Goal: Task Accomplishment & Management: Complete application form

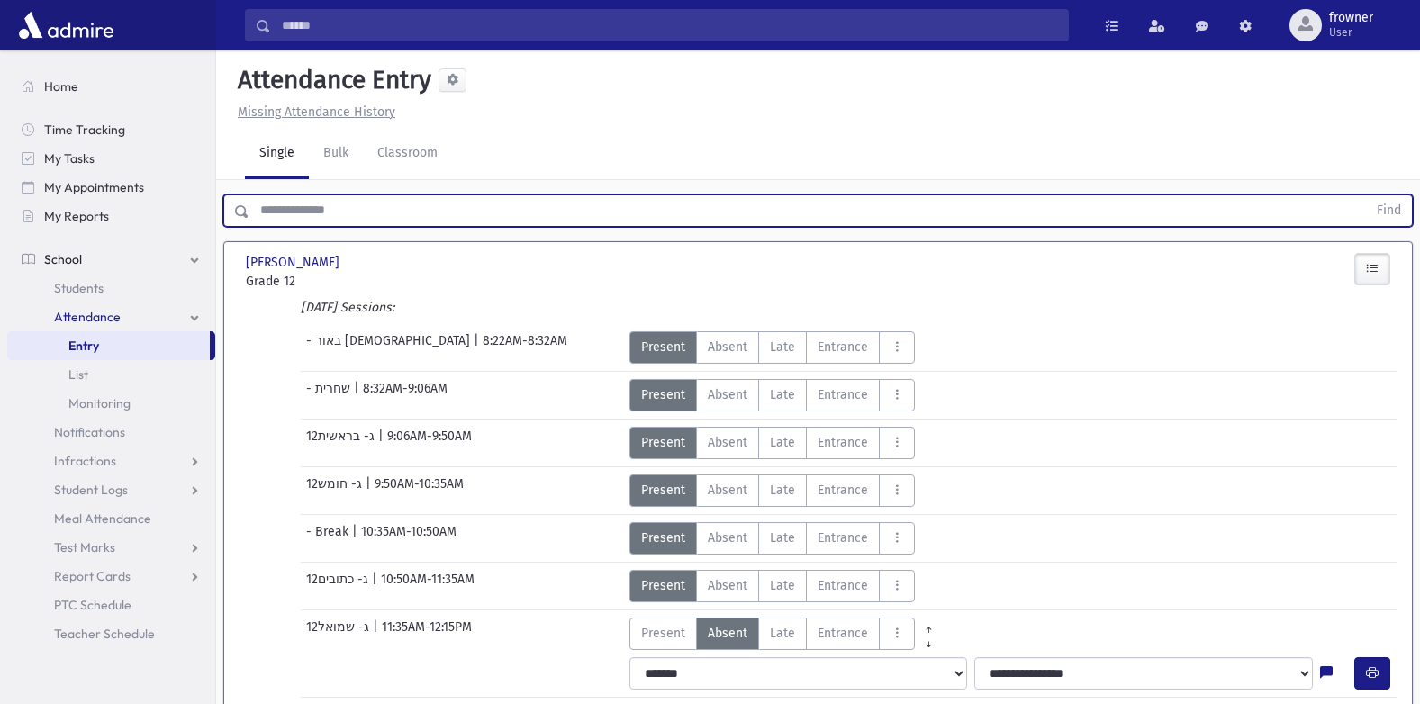
click at [399, 199] on input "text" at bounding box center [807, 210] width 1117 height 32
type input "*****"
click at [1366, 195] on button "Find" at bounding box center [1389, 210] width 46 height 31
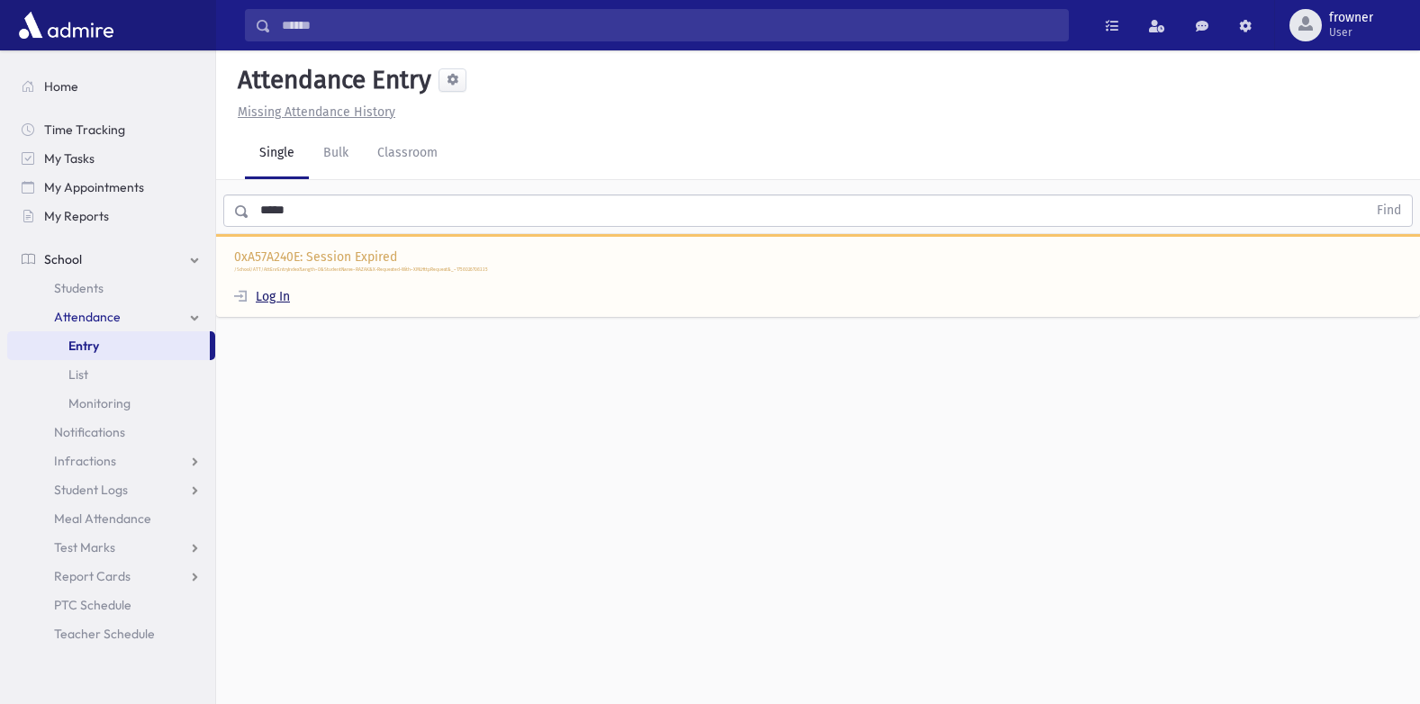
click at [281, 299] on link "Log In" at bounding box center [262, 296] width 56 height 15
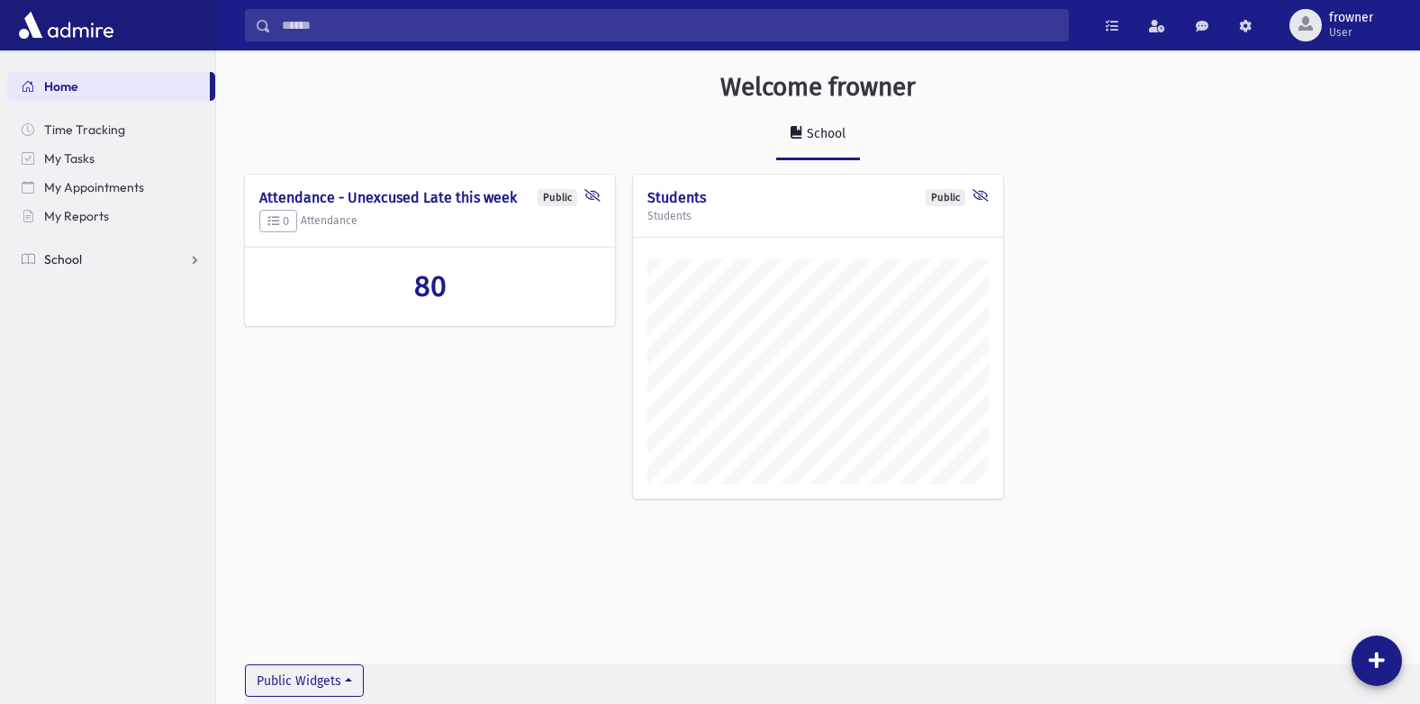
click at [80, 253] on span "School" at bounding box center [63, 259] width 38 height 16
drag, startPoint x: 99, startPoint y: 310, endPoint x: 108, endPoint y: 328, distance: 20.1
click at [99, 311] on span "Attendance" at bounding box center [87, 317] width 67 height 16
click at [97, 349] on span "Entry" at bounding box center [83, 346] width 31 height 16
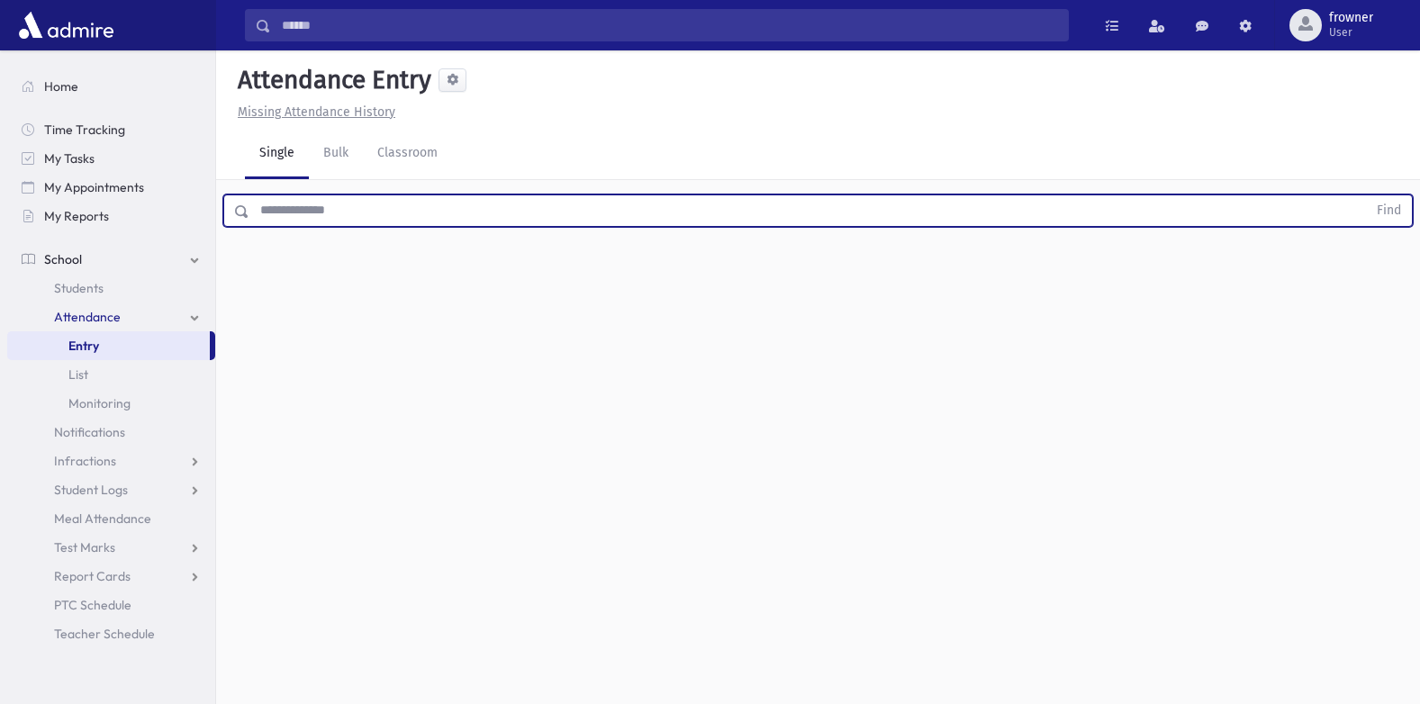
click at [388, 221] on input "text" at bounding box center [807, 210] width 1117 height 32
type input "***"
click at [1366, 195] on button "Find" at bounding box center [1389, 210] width 46 height 31
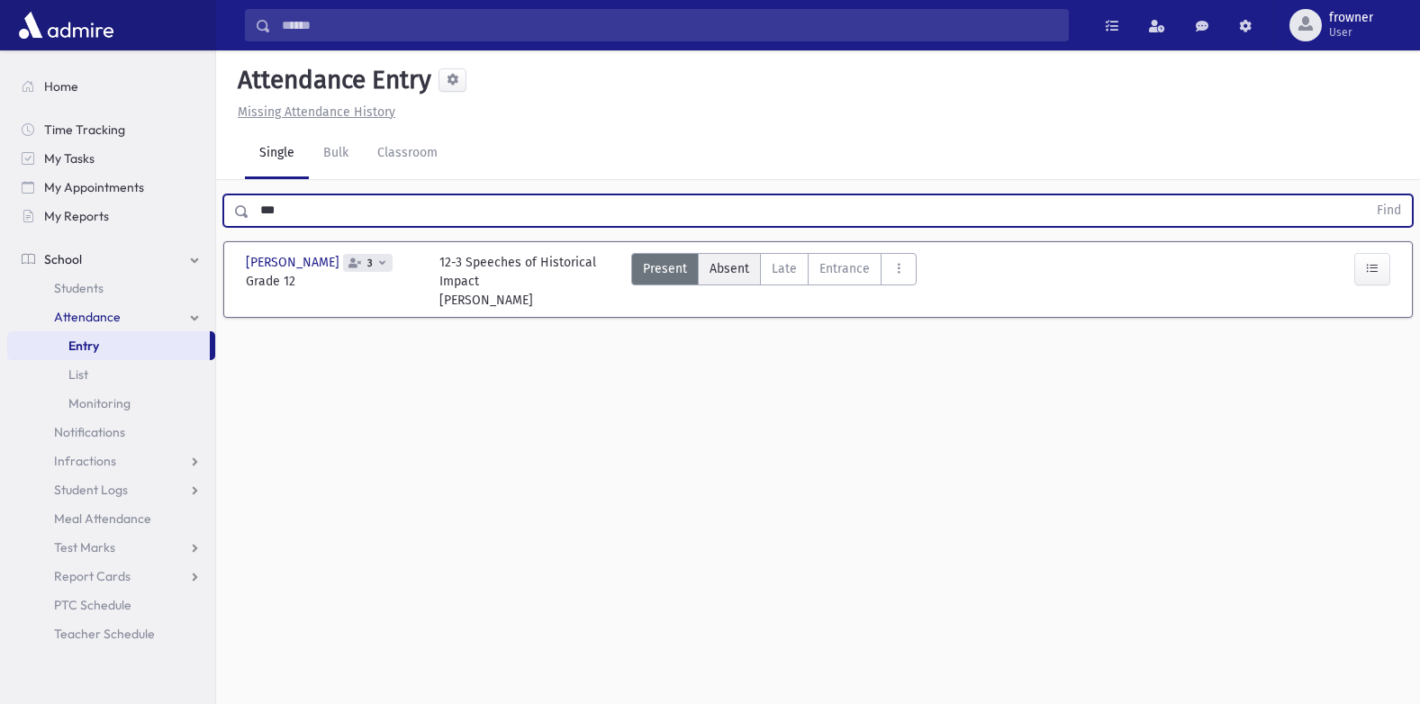
click at [751, 271] on label "Absent A" at bounding box center [729, 269] width 63 height 32
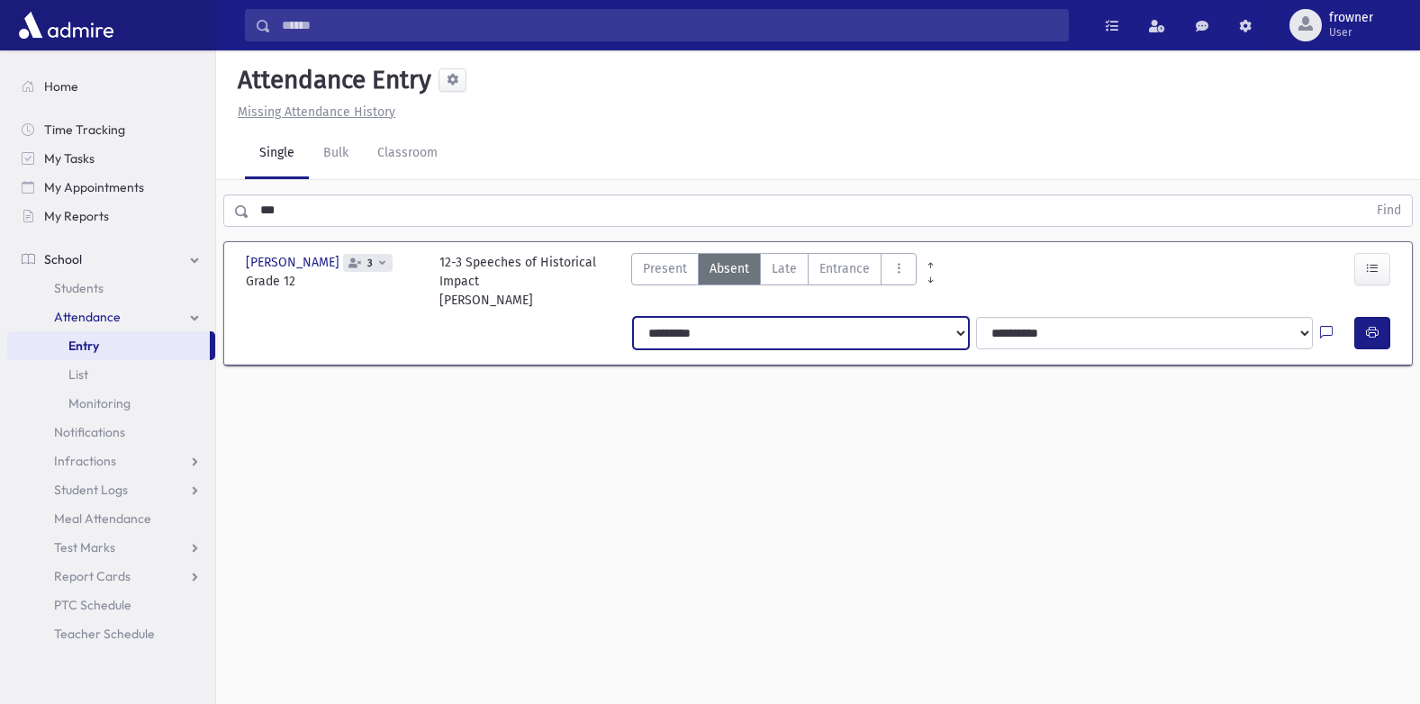
click at [798, 339] on select "**********" at bounding box center [801, 333] width 337 height 32
select select "*******"
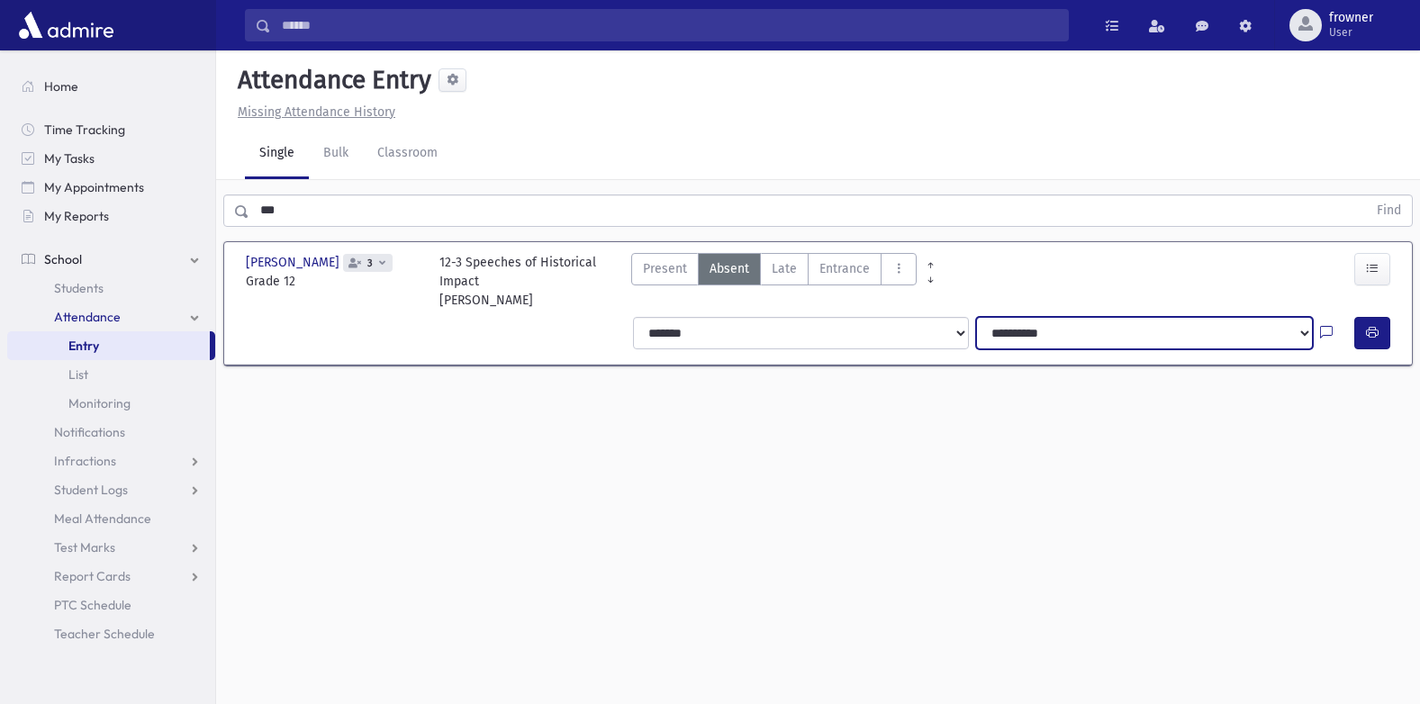
click at [1066, 337] on select "**********" at bounding box center [1144, 333] width 337 height 32
drag, startPoint x: 95, startPoint y: 181, endPoint x: 24, endPoint y: 169, distance: 71.2
click at [23, 172] on div "Search Results Students" at bounding box center [710, 372] width 1420 height 744
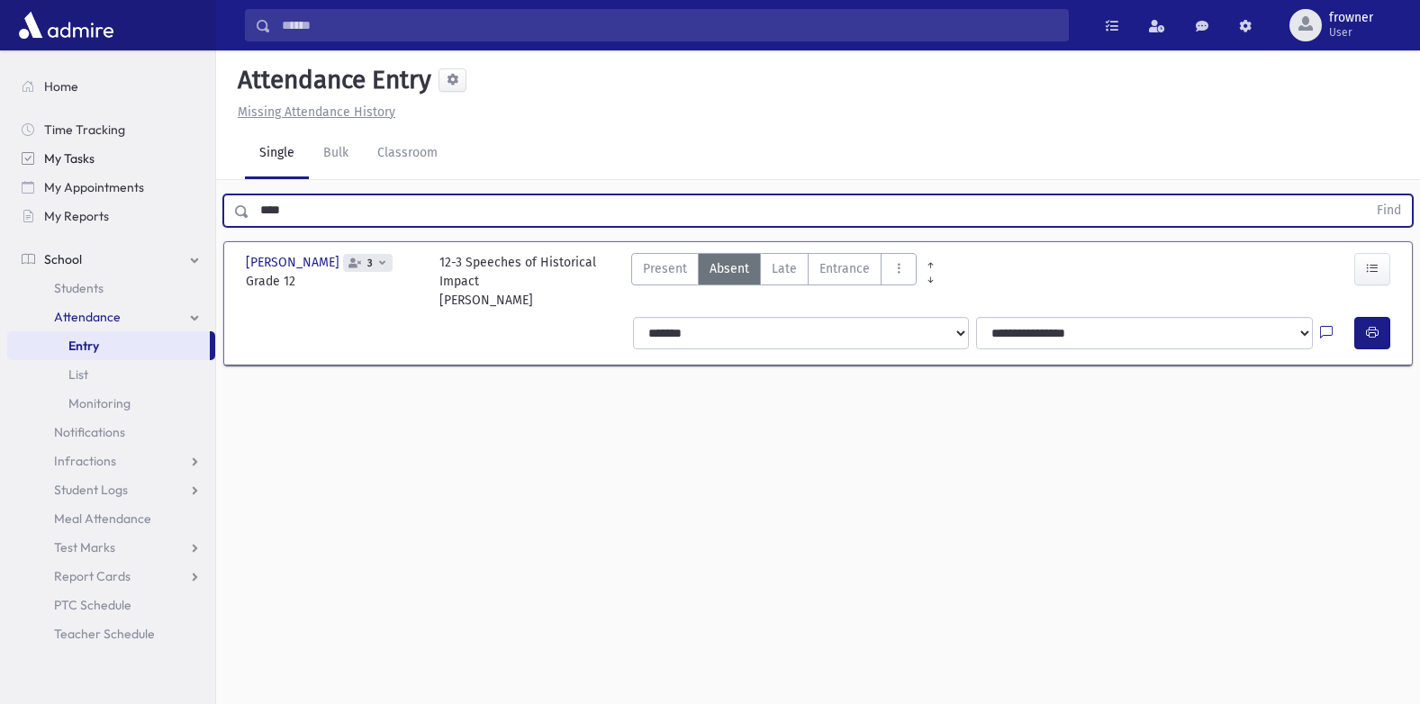
type input "****"
click at [1366, 195] on button "Find" at bounding box center [1389, 210] width 46 height 31
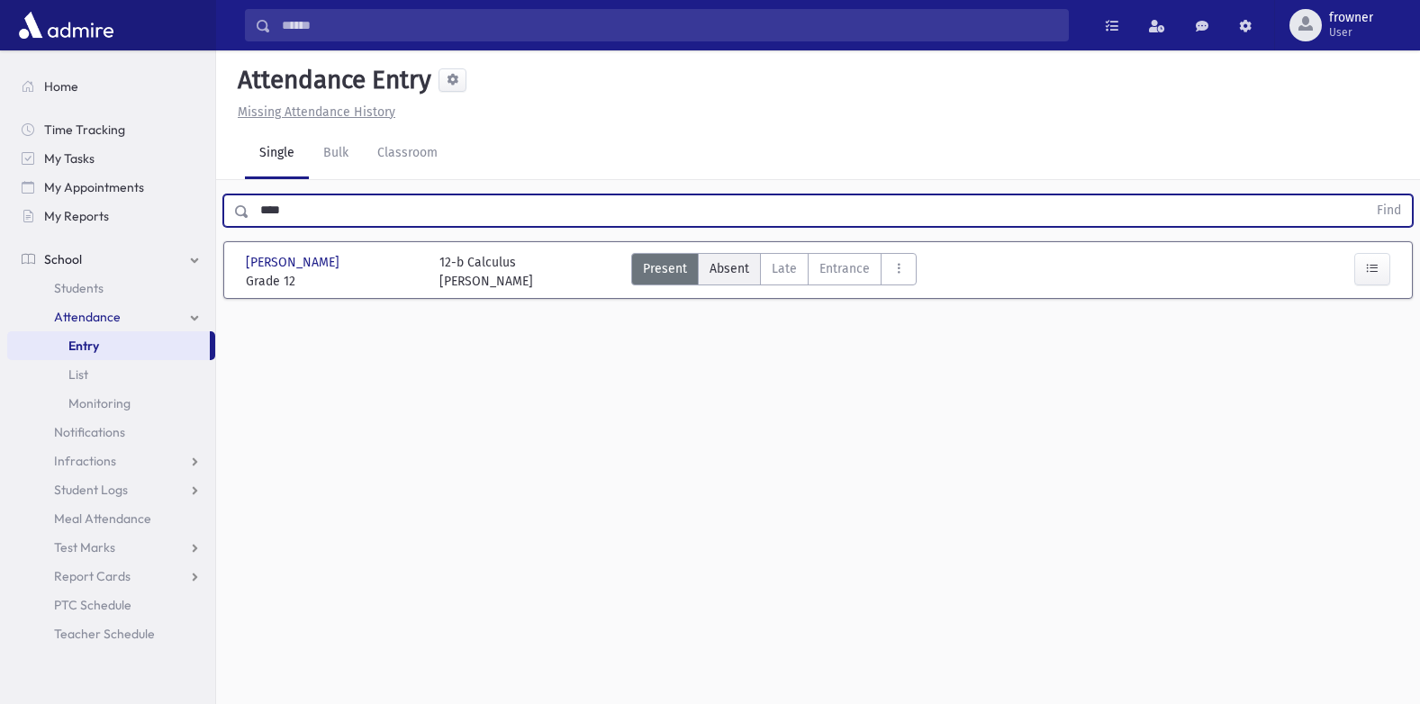
click at [734, 269] on span "Absent" at bounding box center [729, 268] width 40 height 19
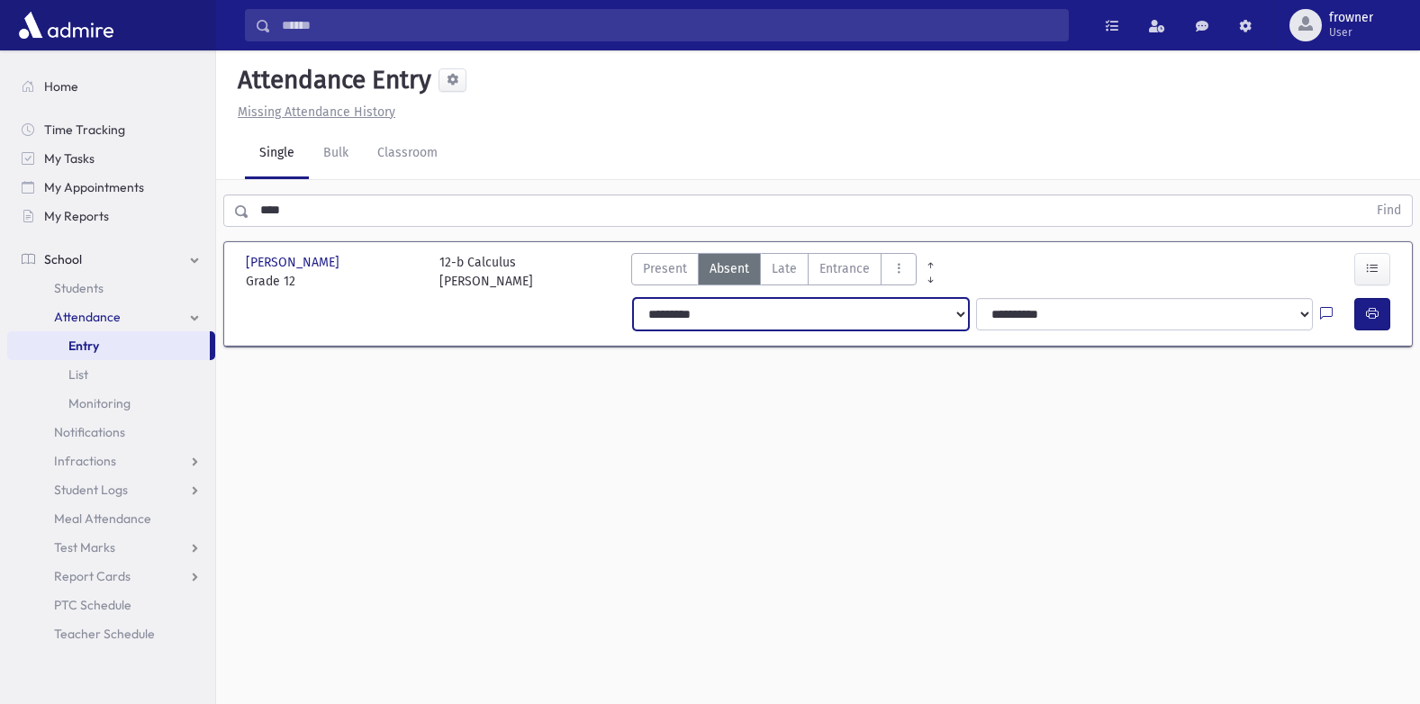
drag, startPoint x: 747, startPoint y: 320, endPoint x: 881, endPoint y: 328, distance: 134.4
click at [766, 311] on select "**********" at bounding box center [801, 314] width 337 height 32
select select "*******"
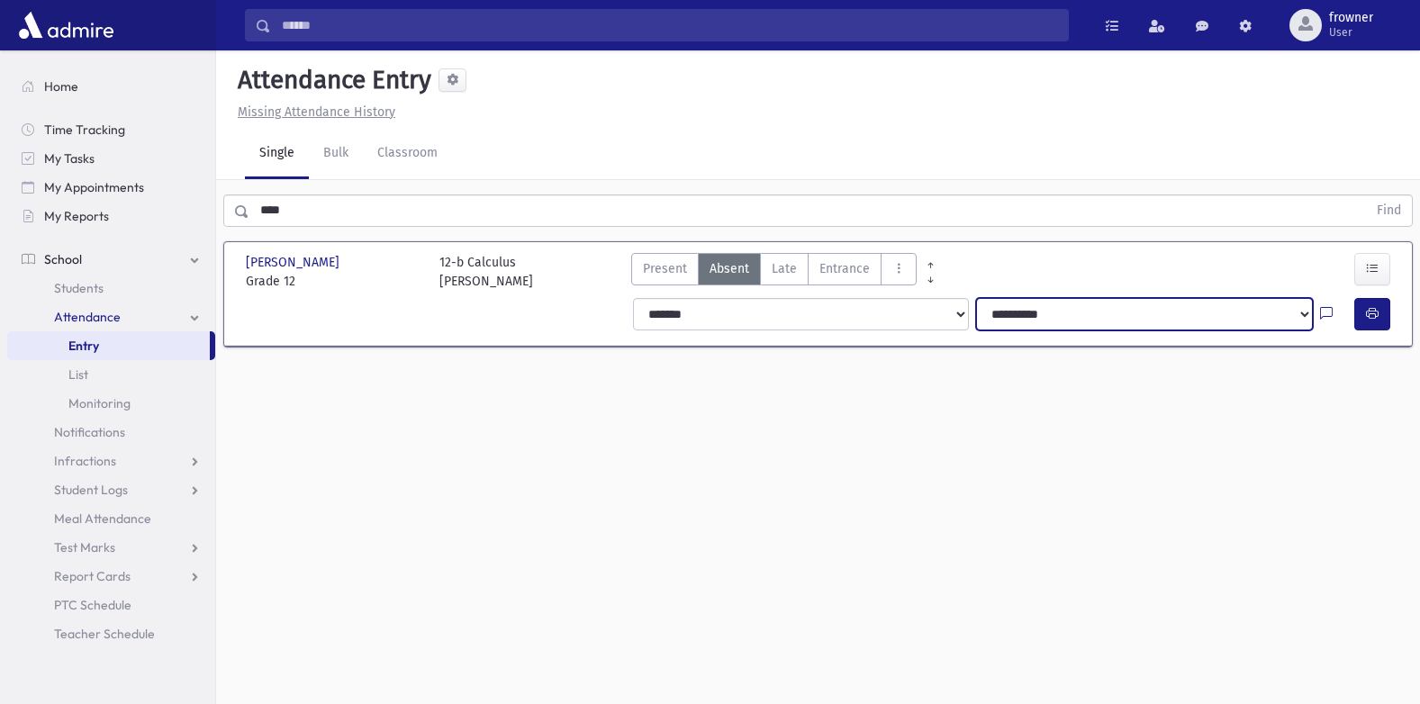
click at [1069, 329] on select "**********" at bounding box center [1144, 314] width 337 height 32
click at [1330, 313] on icon at bounding box center [1326, 314] width 13 height 15
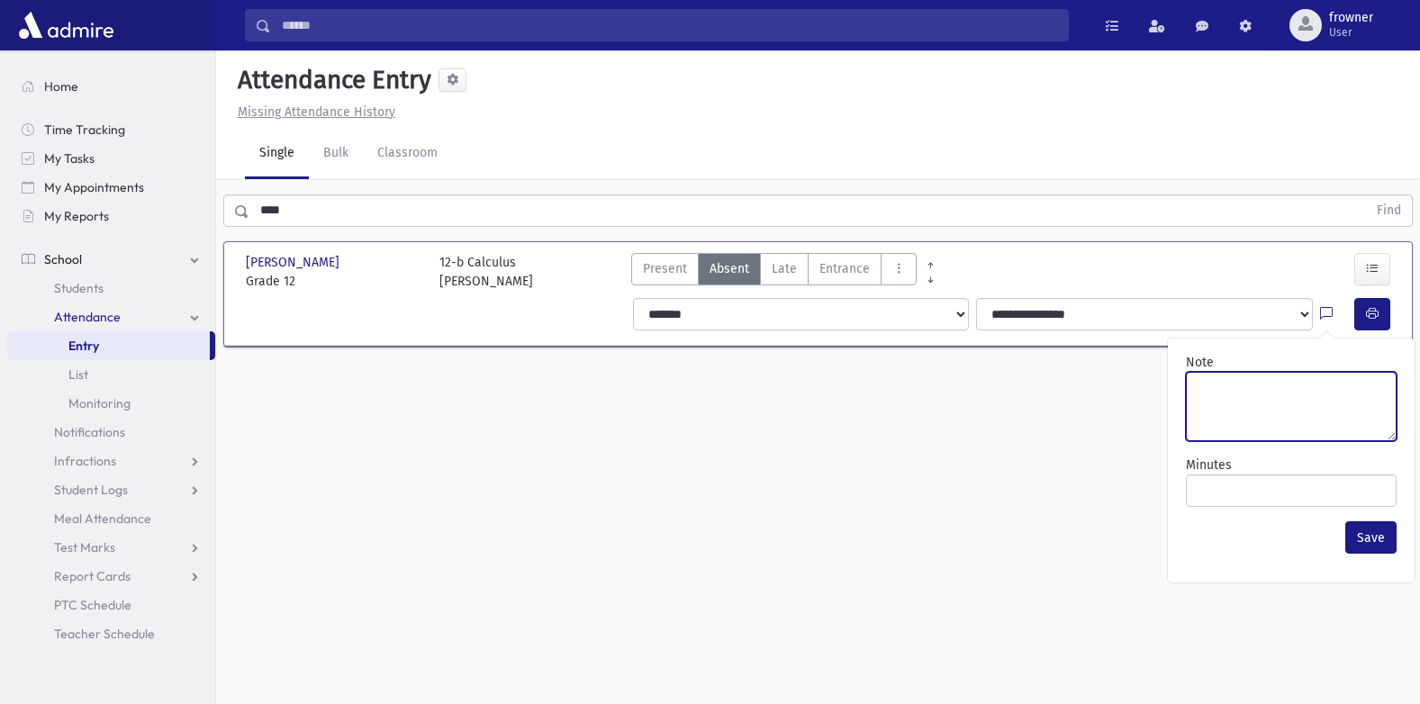
drag, startPoint x: 1313, startPoint y: 400, endPoint x: 1249, endPoint y: 471, distance: 95.6
click at [1314, 400] on textarea "Note" at bounding box center [1291, 406] width 211 height 69
click at [1280, 382] on textarea "**********" at bounding box center [1291, 406] width 211 height 69
type textarea "**********"
click at [1359, 534] on button "Save" at bounding box center [1370, 537] width 51 height 32
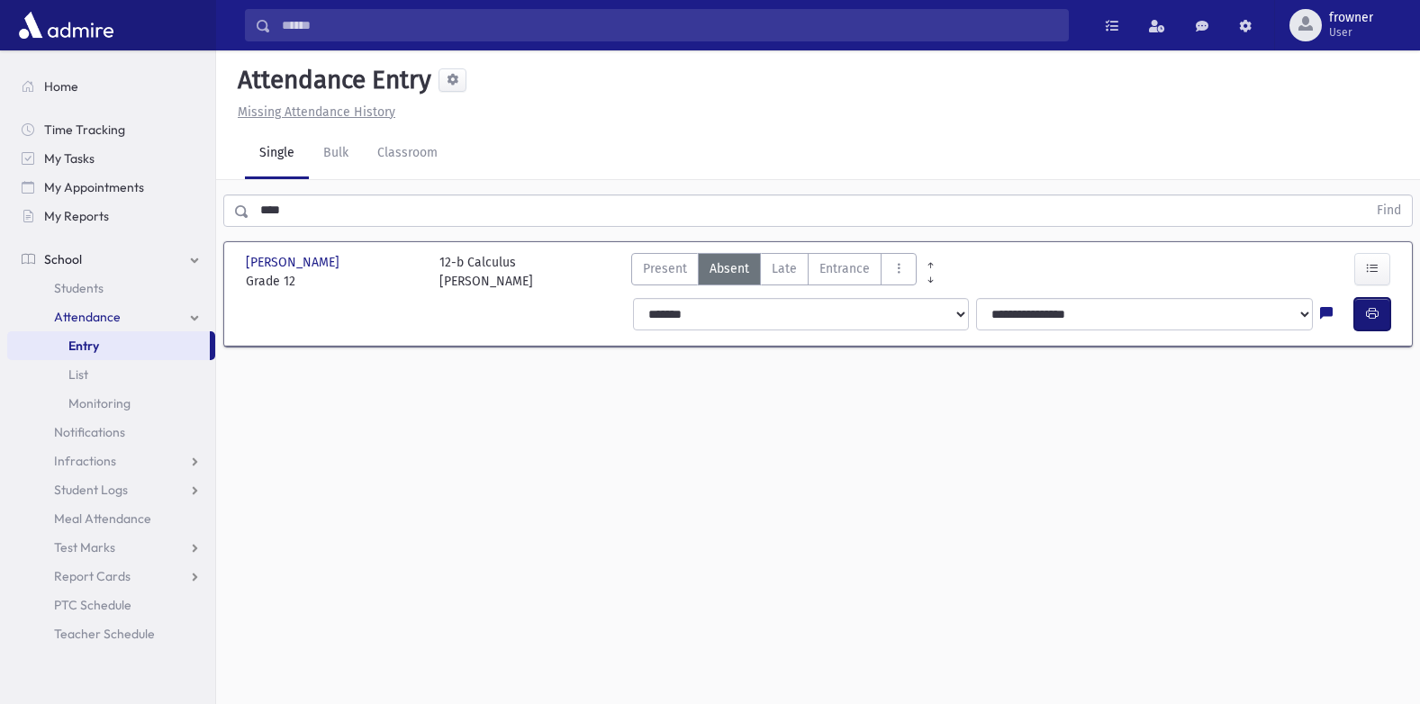
click at [1365, 310] on button "button" at bounding box center [1372, 314] width 36 height 32
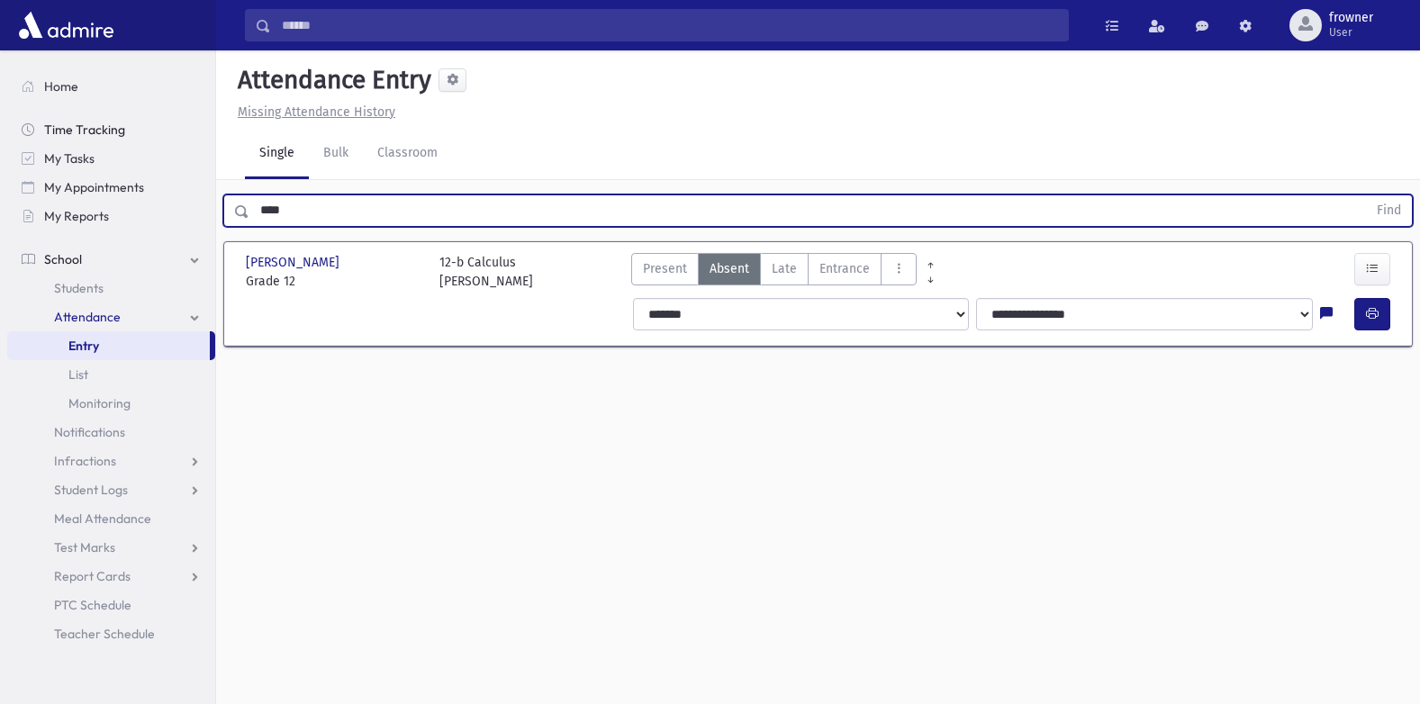
drag, startPoint x: 365, startPoint y: 206, endPoint x: 76, endPoint y: 125, distance: 301.0
click at [3, 155] on div "Search Results Students" at bounding box center [710, 372] width 1420 height 744
click at [402, 213] on input "text" at bounding box center [807, 210] width 1117 height 32
type input "******"
click at [1366, 195] on button "Find" at bounding box center [1389, 210] width 46 height 31
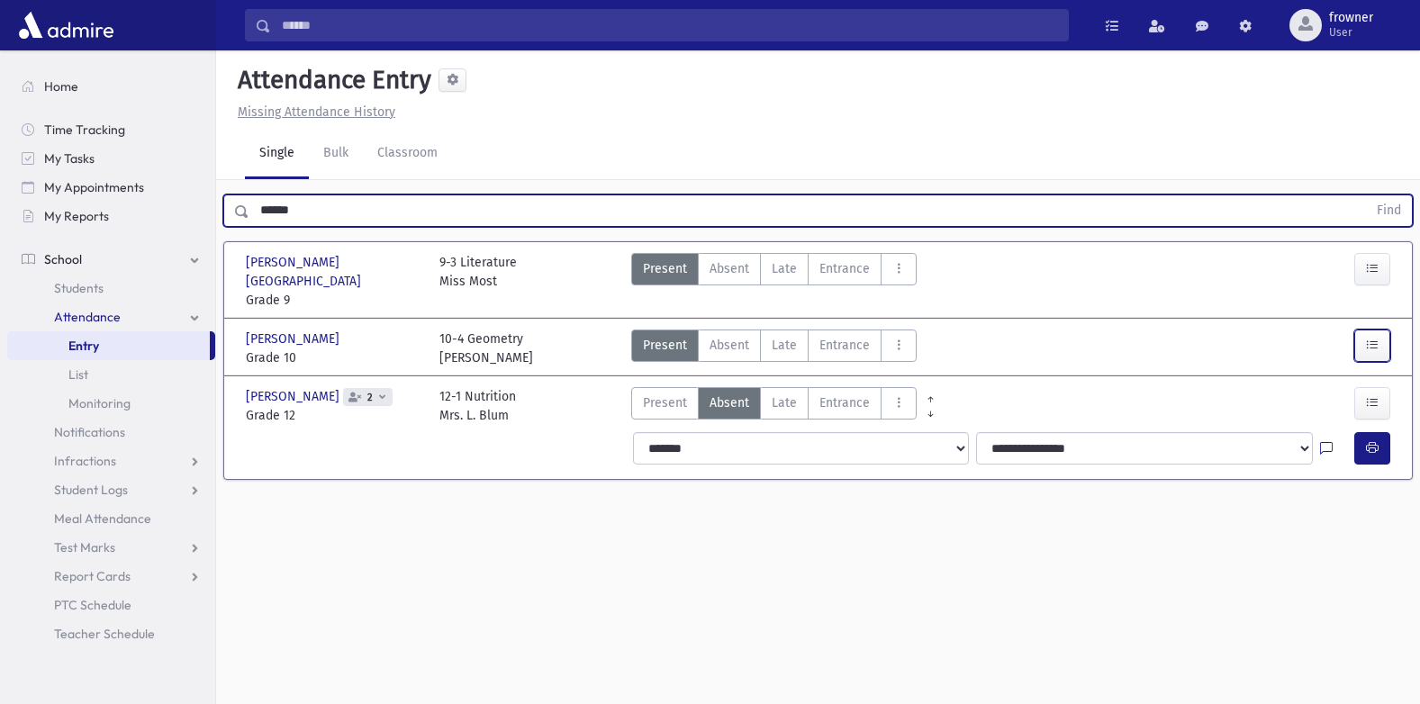
click at [1379, 329] on button "button" at bounding box center [1372, 345] width 36 height 32
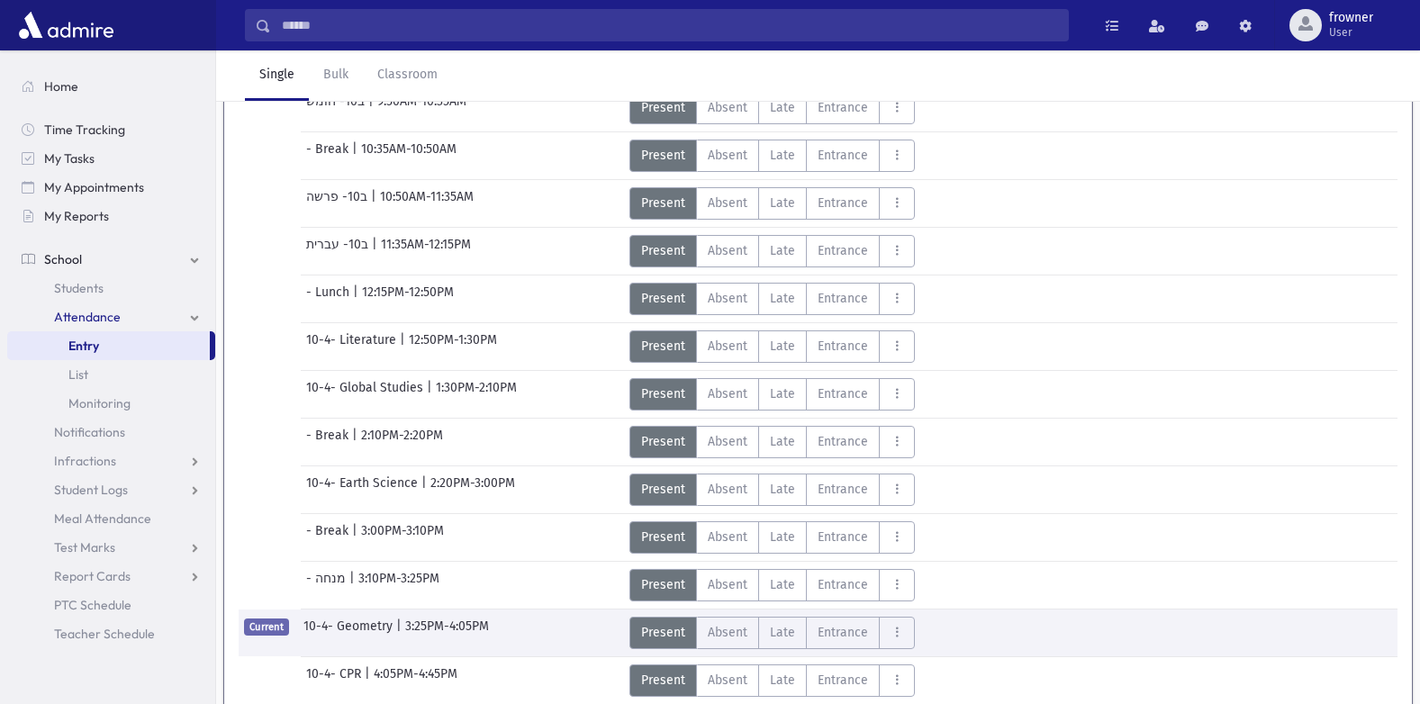
scroll to position [491, 0]
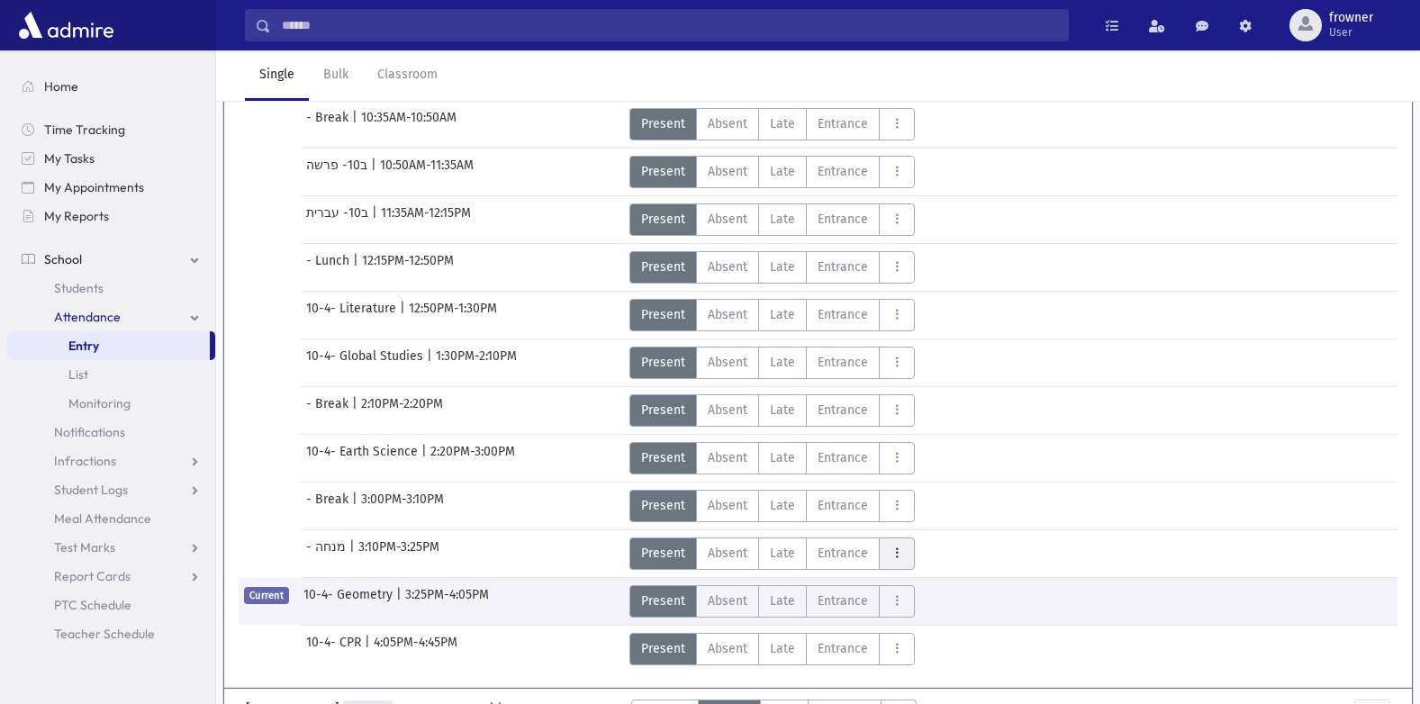
click at [897, 546] on icon "AttTypes" at bounding box center [896, 553] width 13 height 15
click at [920, 496] on span "Talking" at bounding box center [950, 505] width 115 height 19
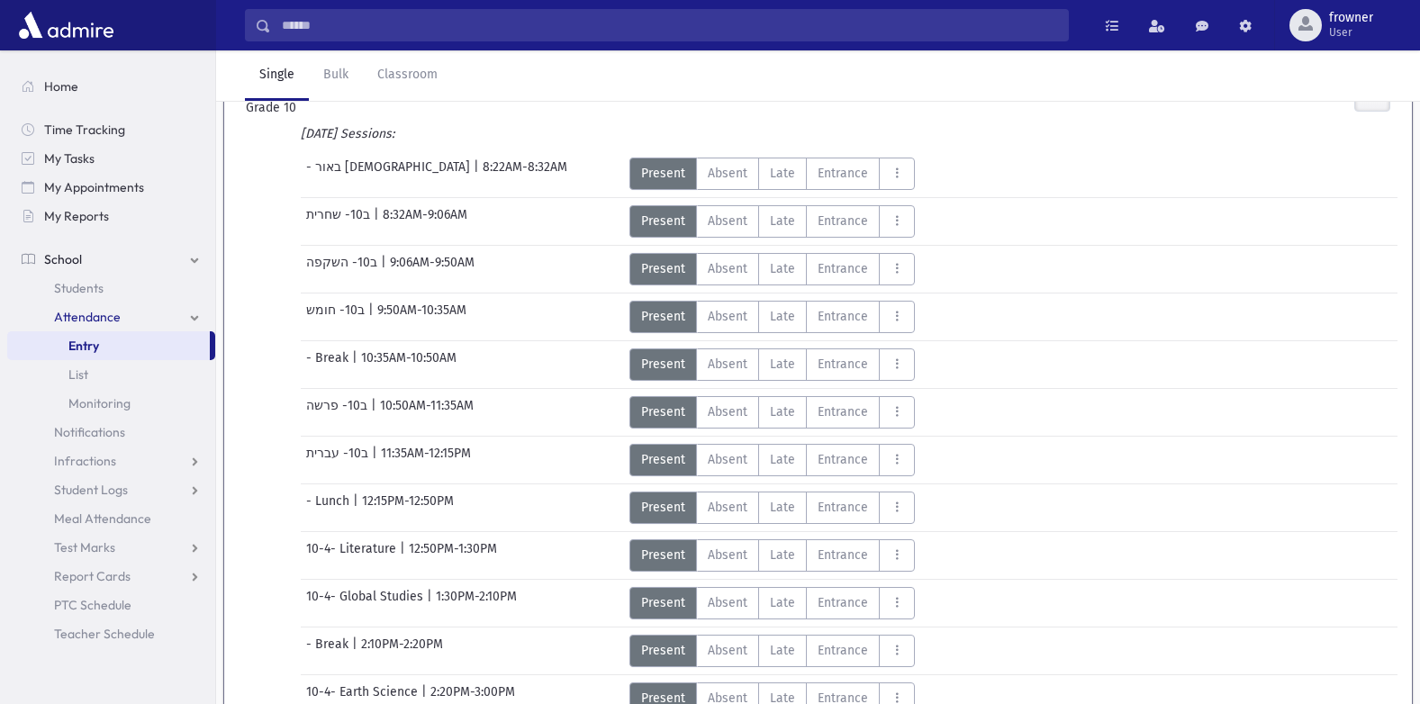
scroll to position [0, 0]
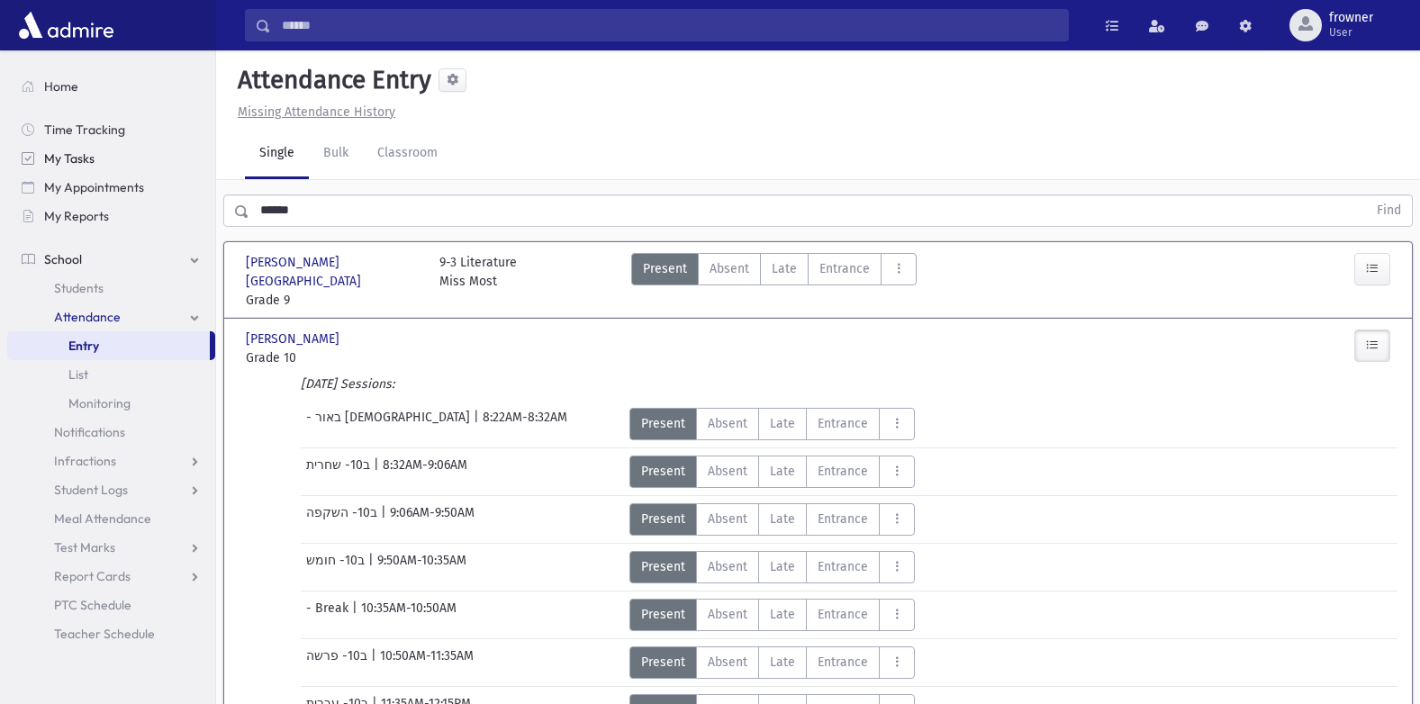
drag, startPoint x: 421, startPoint y: 203, endPoint x: 28, endPoint y: 160, distance: 395.7
click at [68, 167] on div "Search Results Students" at bounding box center [710, 694] width 1420 height 1388
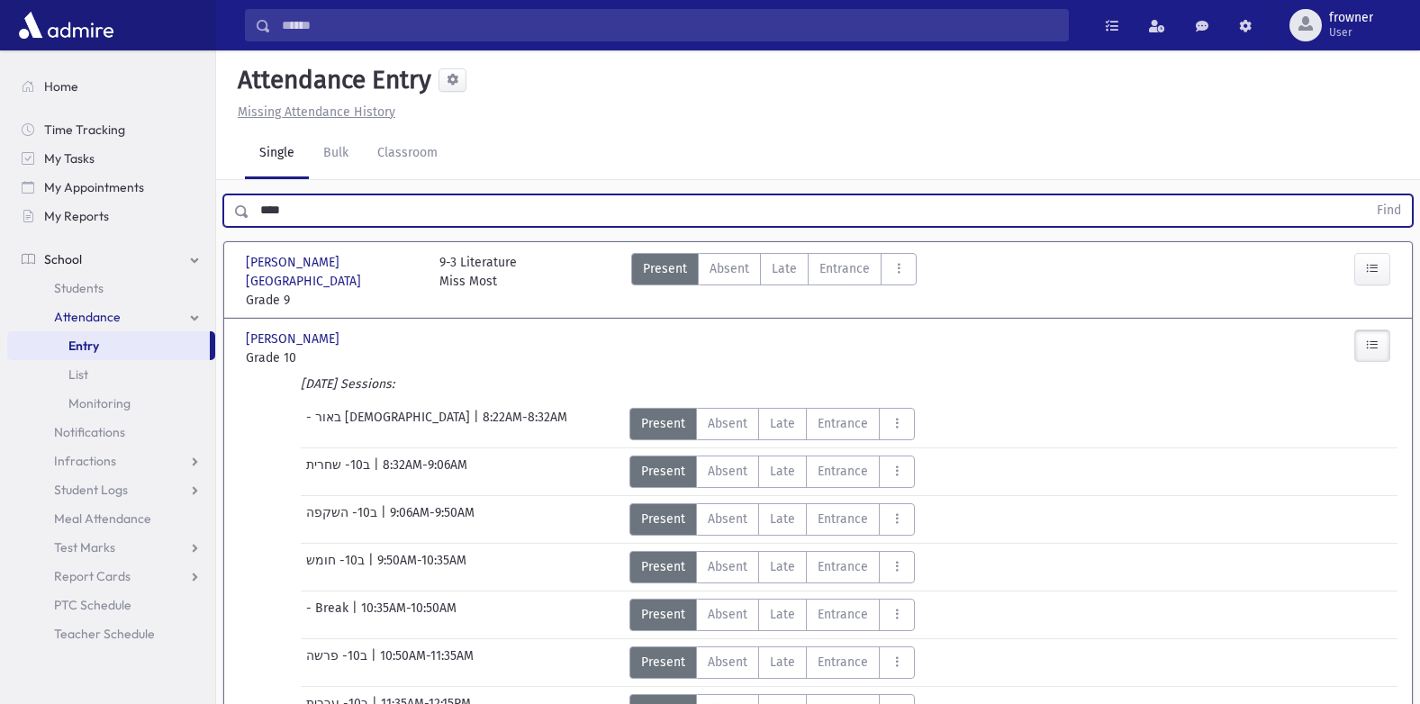
type input "****"
click at [1366, 195] on button "Find" at bounding box center [1389, 210] width 46 height 31
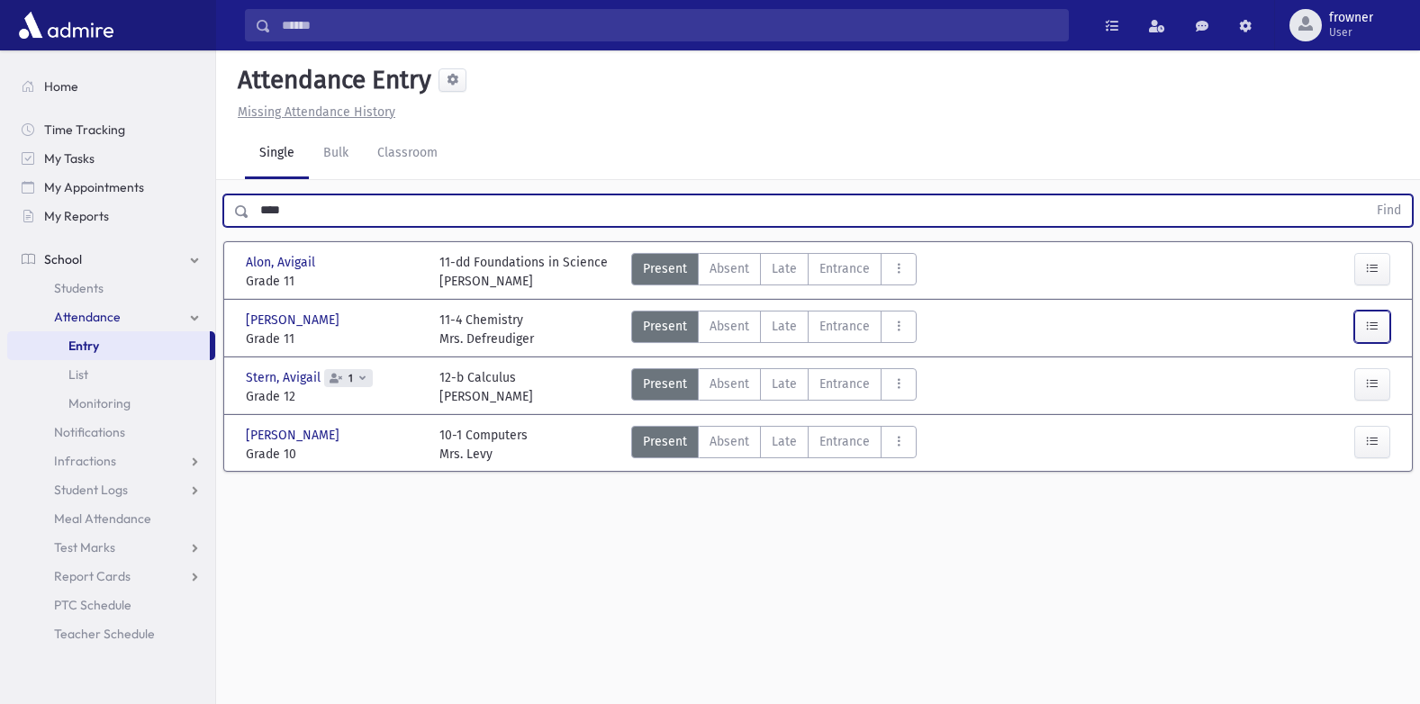
click at [1379, 329] on button "button" at bounding box center [1372, 327] width 36 height 32
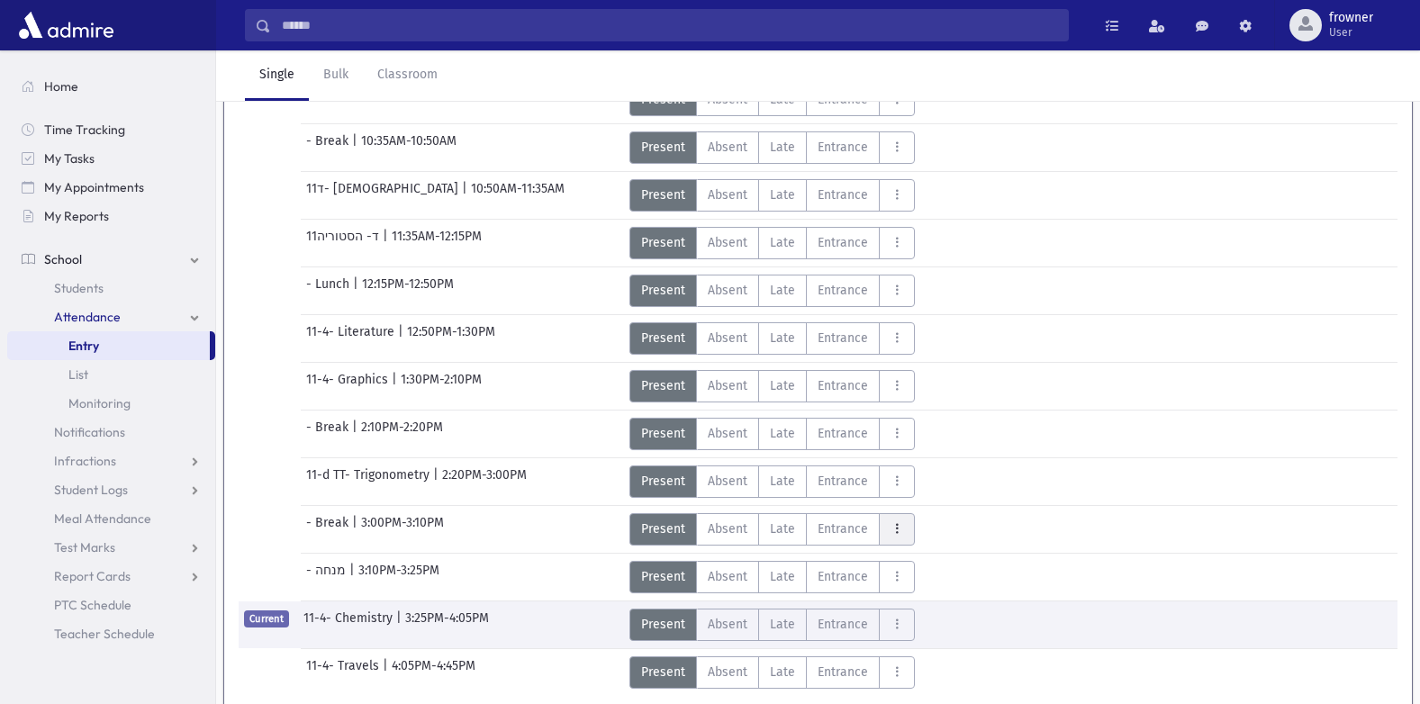
scroll to position [450, 0]
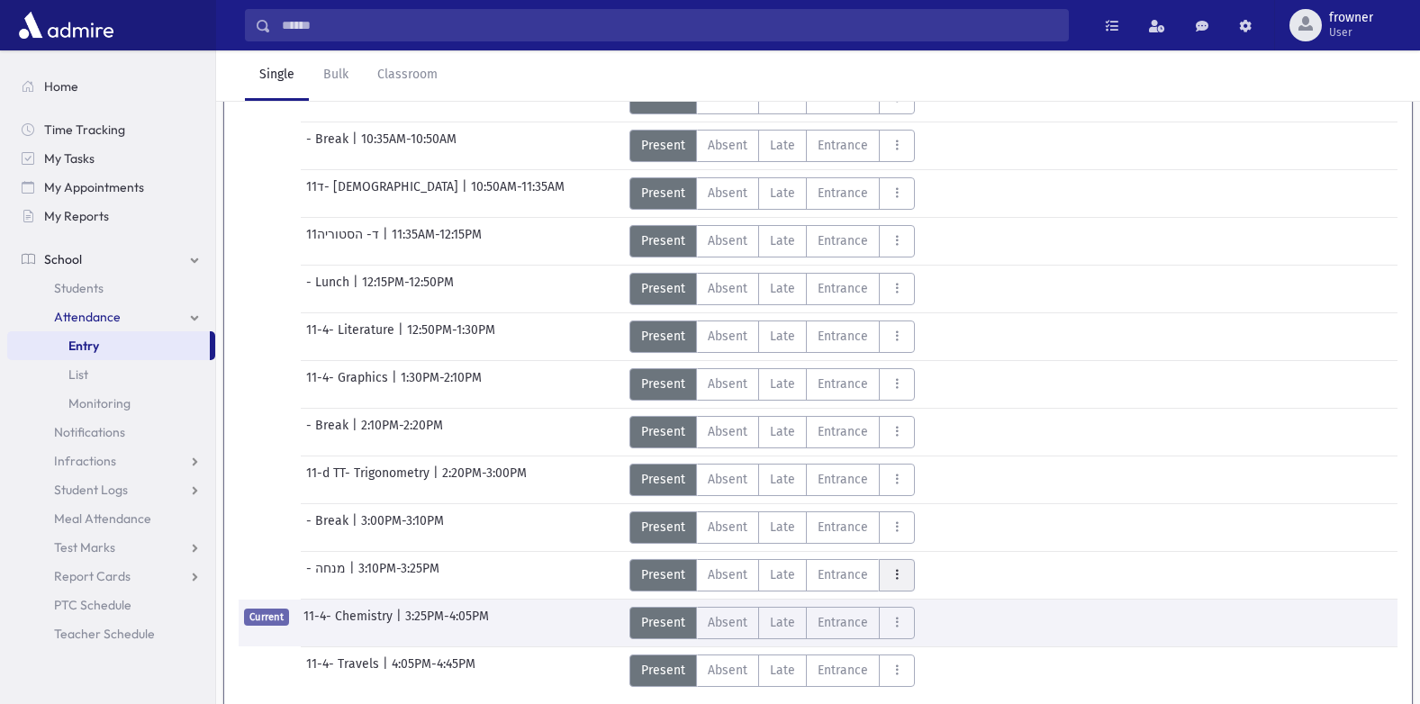
click at [900, 575] on button "AttTypes" at bounding box center [897, 575] width 36 height 32
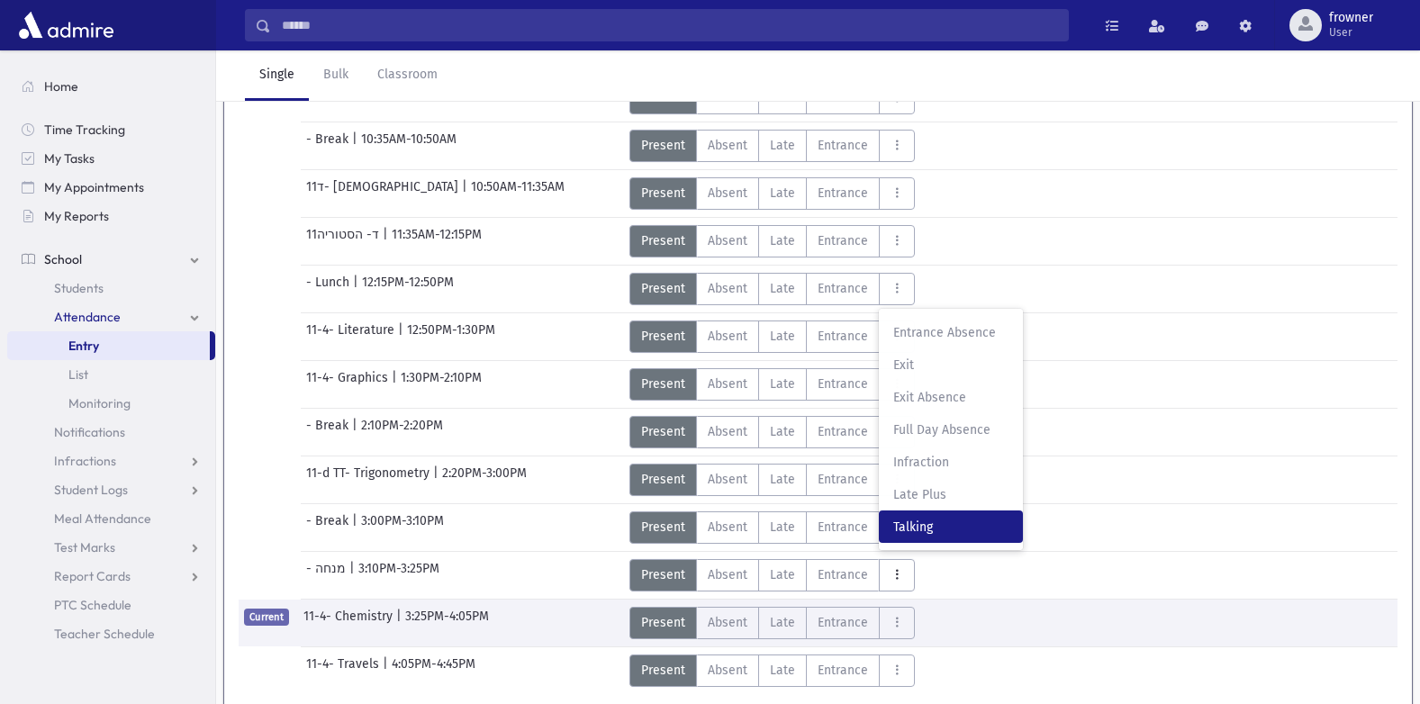
click at [930, 539] on label "Talking T" at bounding box center [951, 526] width 144 height 32
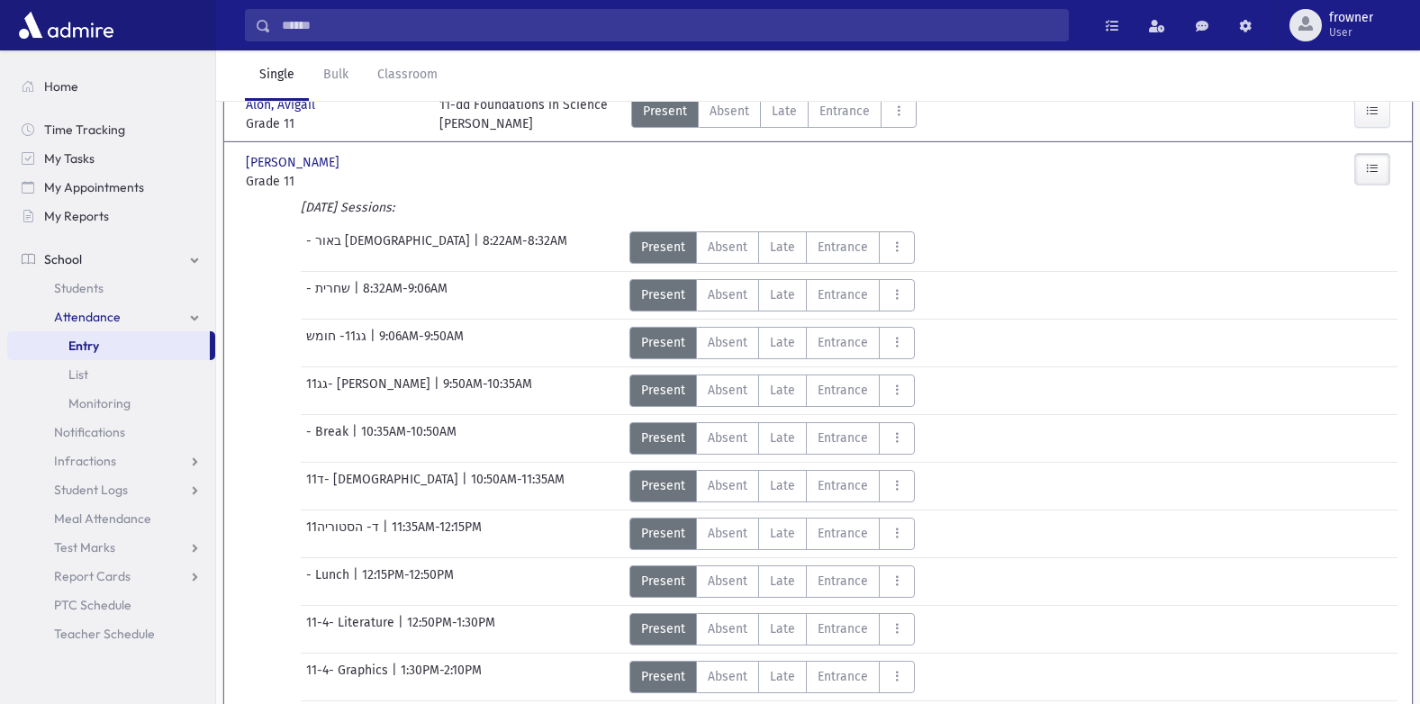
scroll to position [0, 0]
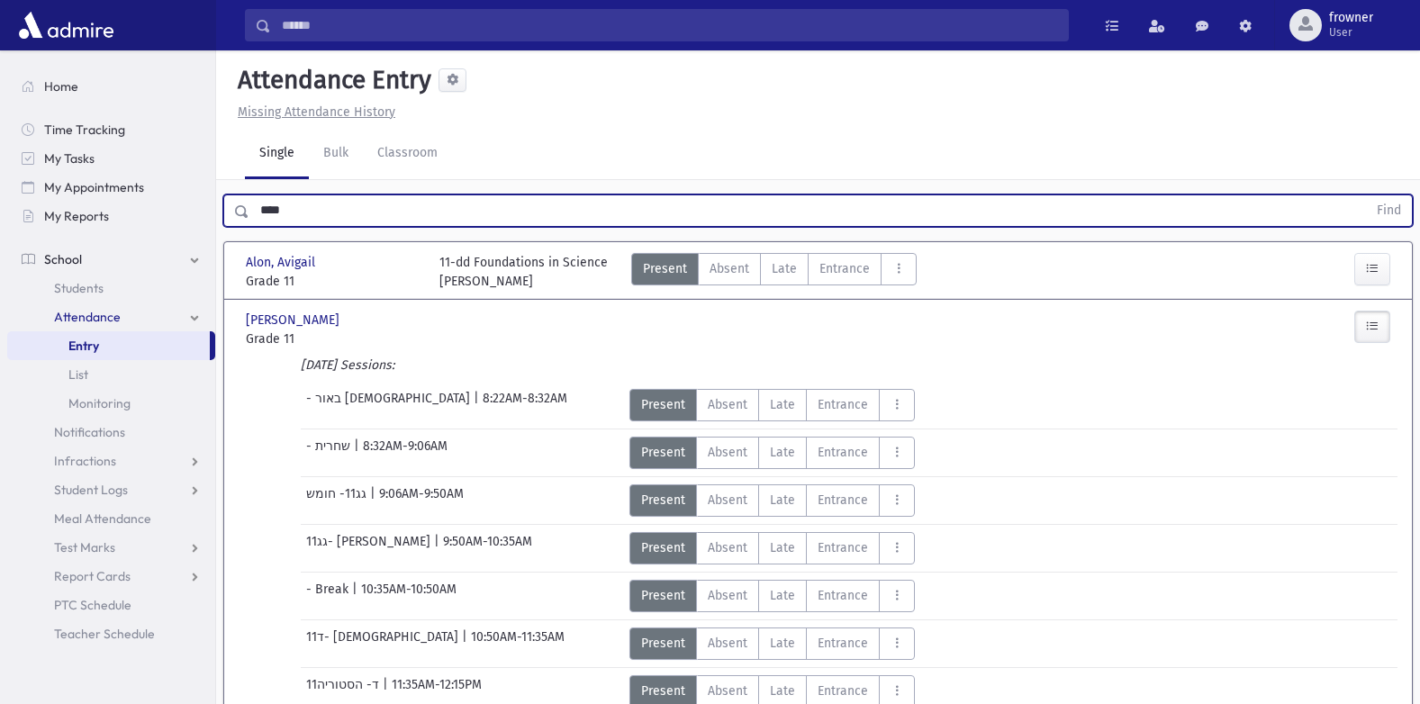
drag, startPoint x: 225, startPoint y: 203, endPoint x: 272, endPoint y: 209, distance: 47.2
click at [158, 199] on div "Search Results Students" at bounding box center [710, 690] width 1420 height 1380
type input "****"
click at [1366, 195] on button "Find" at bounding box center [1389, 210] width 46 height 31
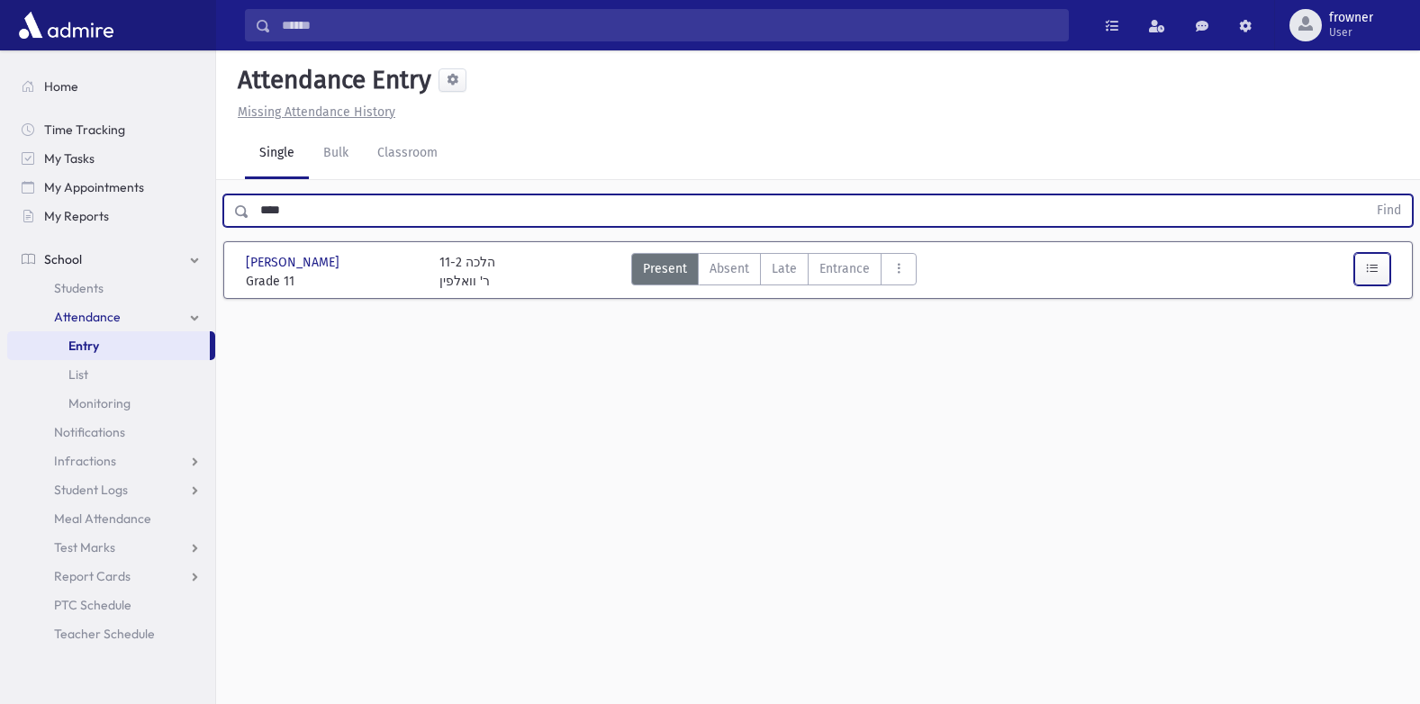
click at [1366, 278] on button "button" at bounding box center [1372, 269] width 36 height 32
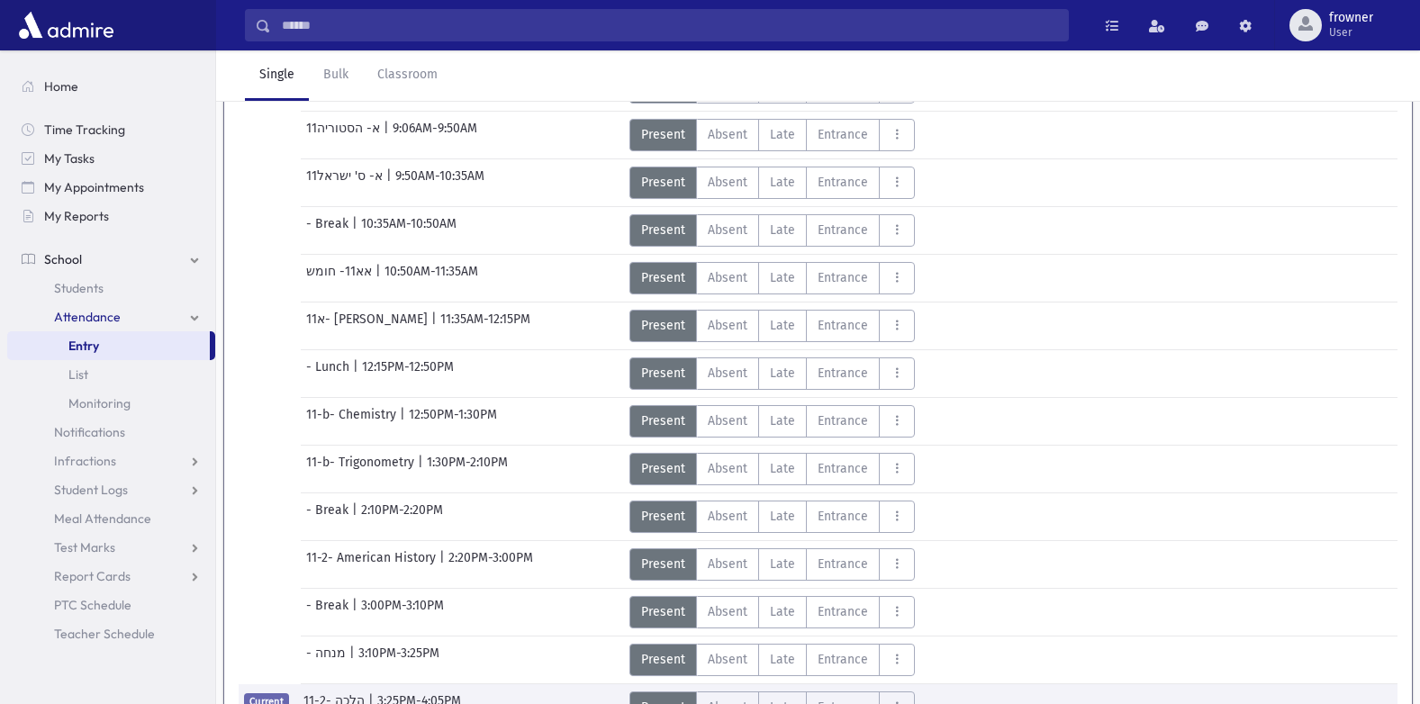
scroll to position [311, 0]
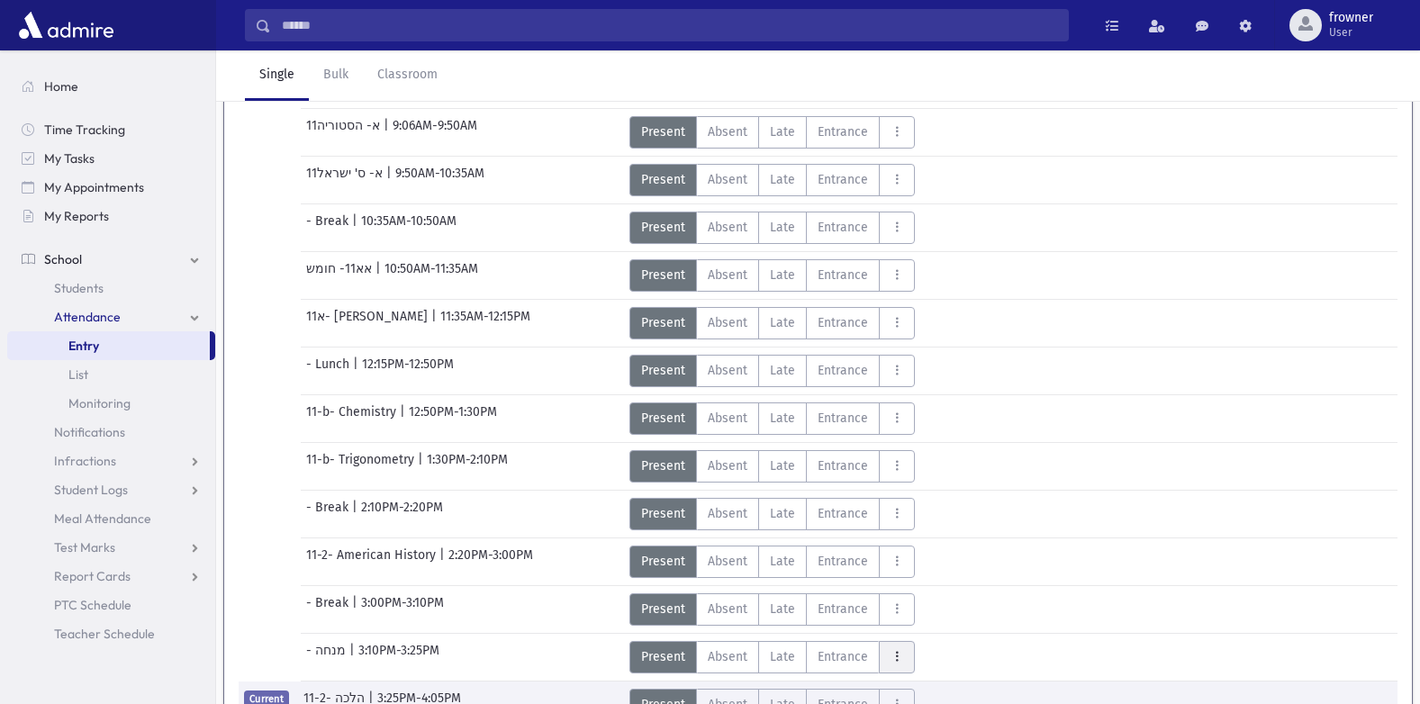
click at [894, 648] on button "AttTypes" at bounding box center [897, 657] width 36 height 32
click at [933, 597] on label "Talking T" at bounding box center [951, 608] width 144 height 32
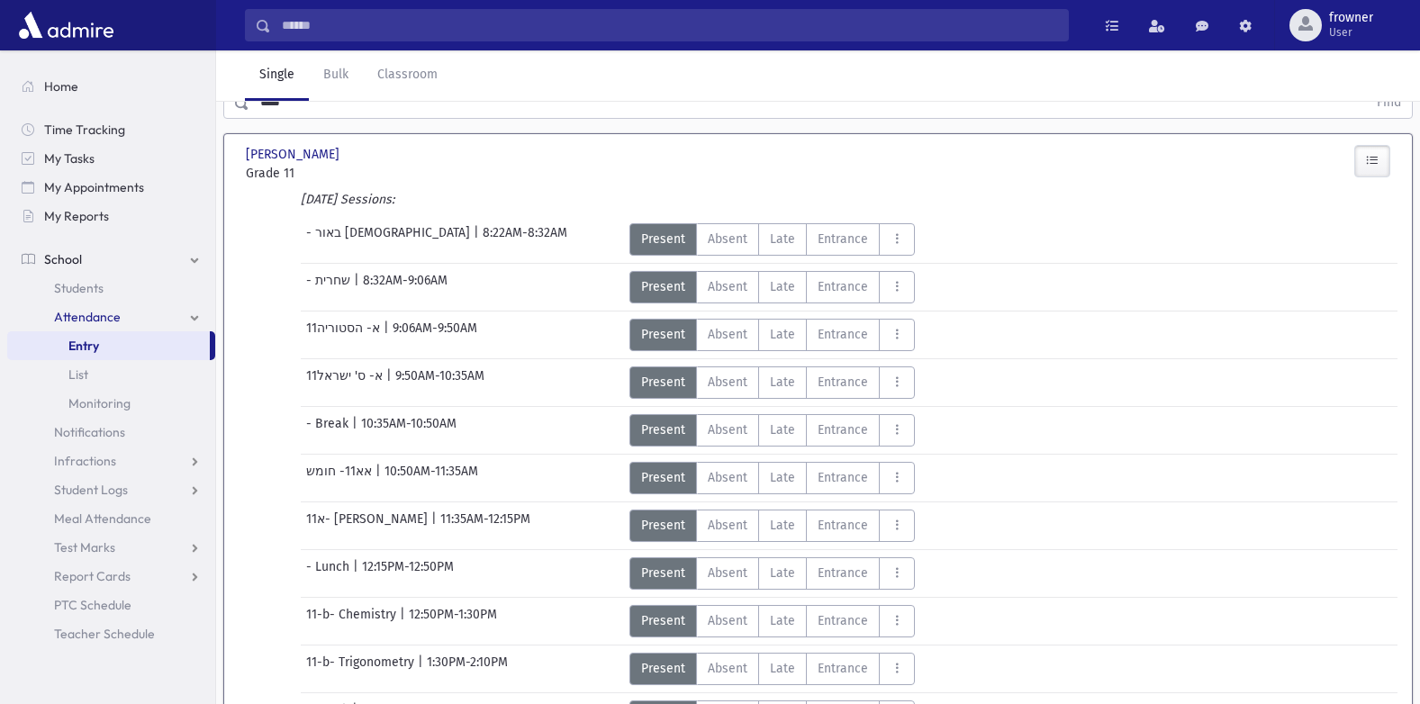
scroll to position [0, 0]
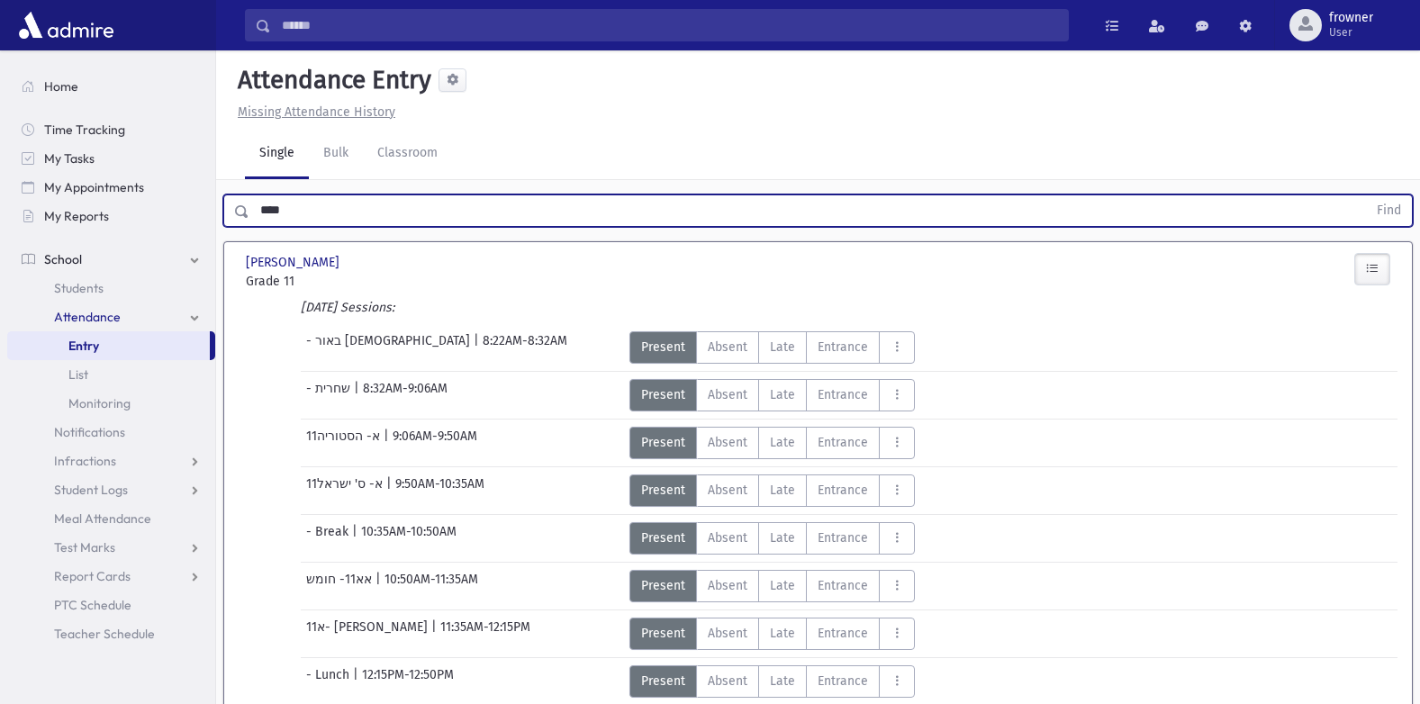
drag, startPoint x: 319, startPoint y: 207, endPoint x: 400, endPoint y: 183, distance: 84.6
click at [120, 183] on div "Search Results Students" at bounding box center [710, 603] width 1420 height 1207
type input "********"
click at [1366, 195] on button "Find" at bounding box center [1389, 210] width 46 height 31
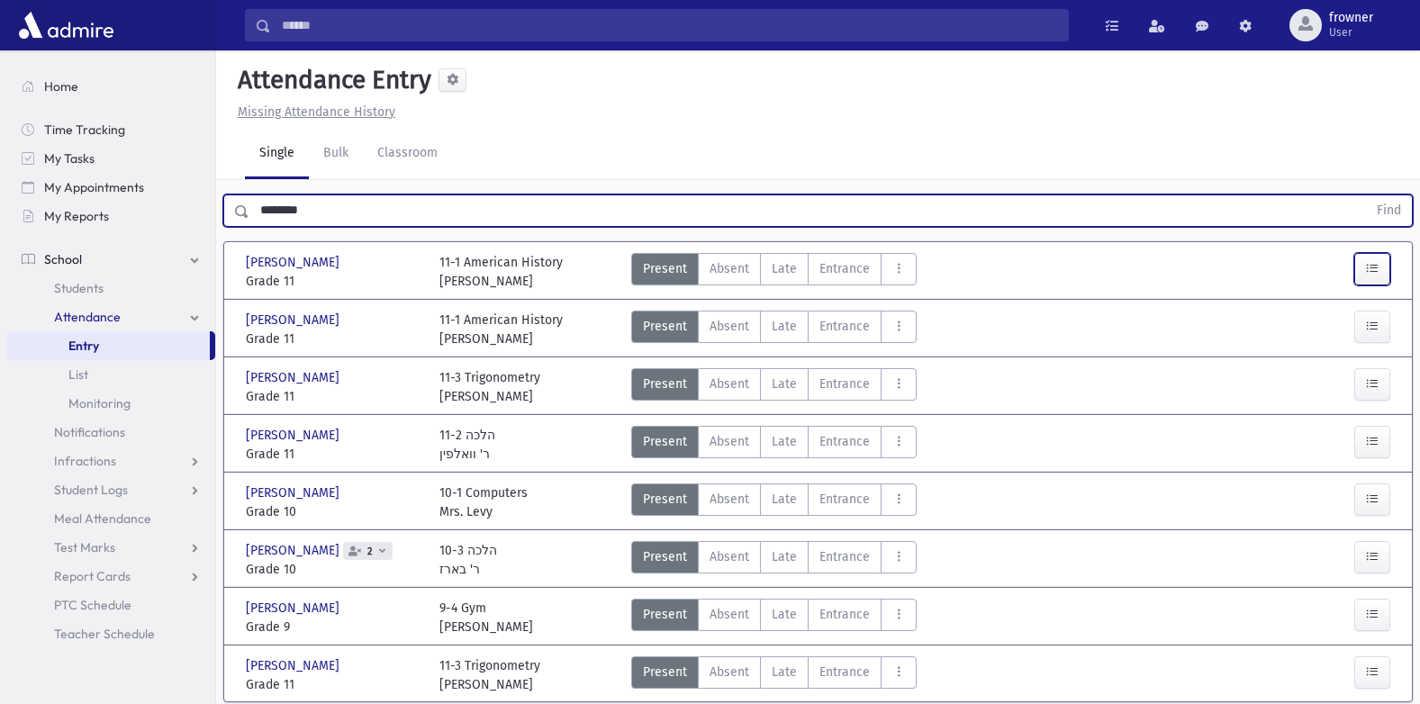
click at [1375, 268] on icon "button" at bounding box center [1372, 268] width 13 height 15
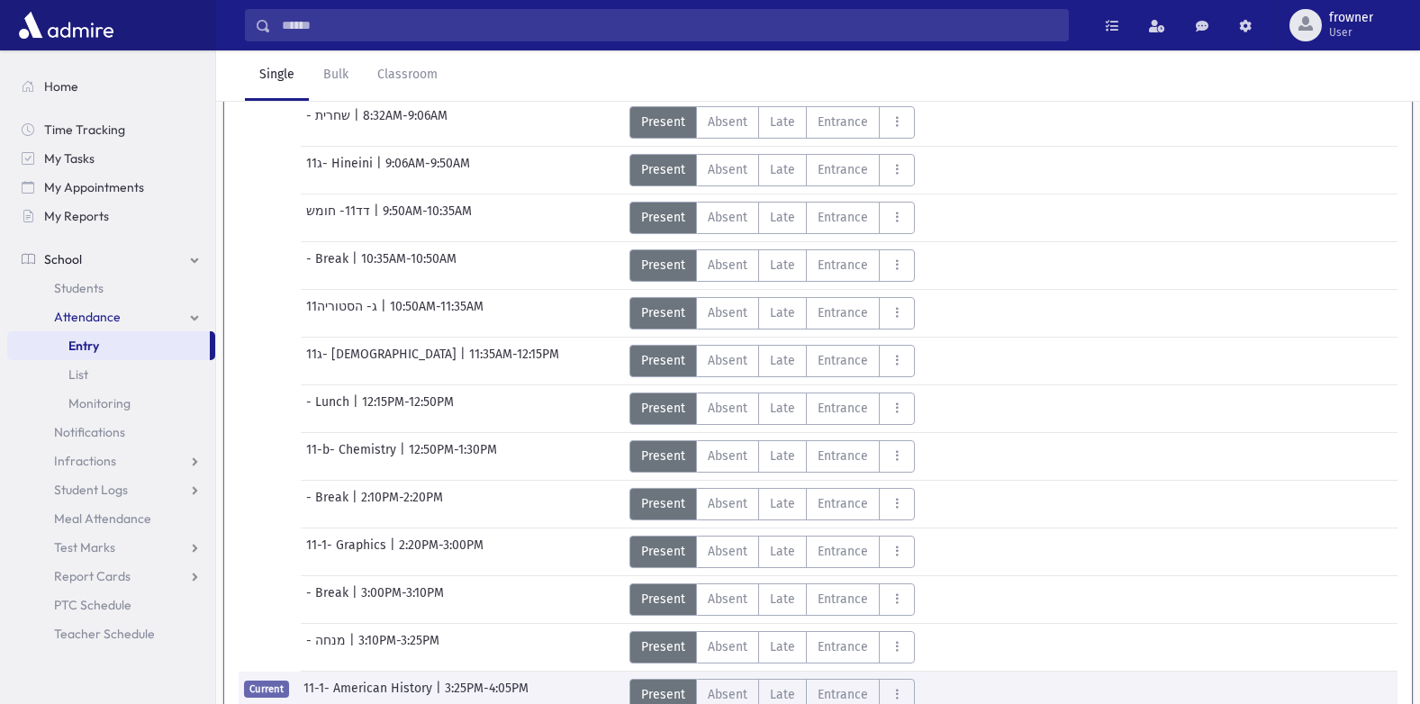
scroll to position [363, 0]
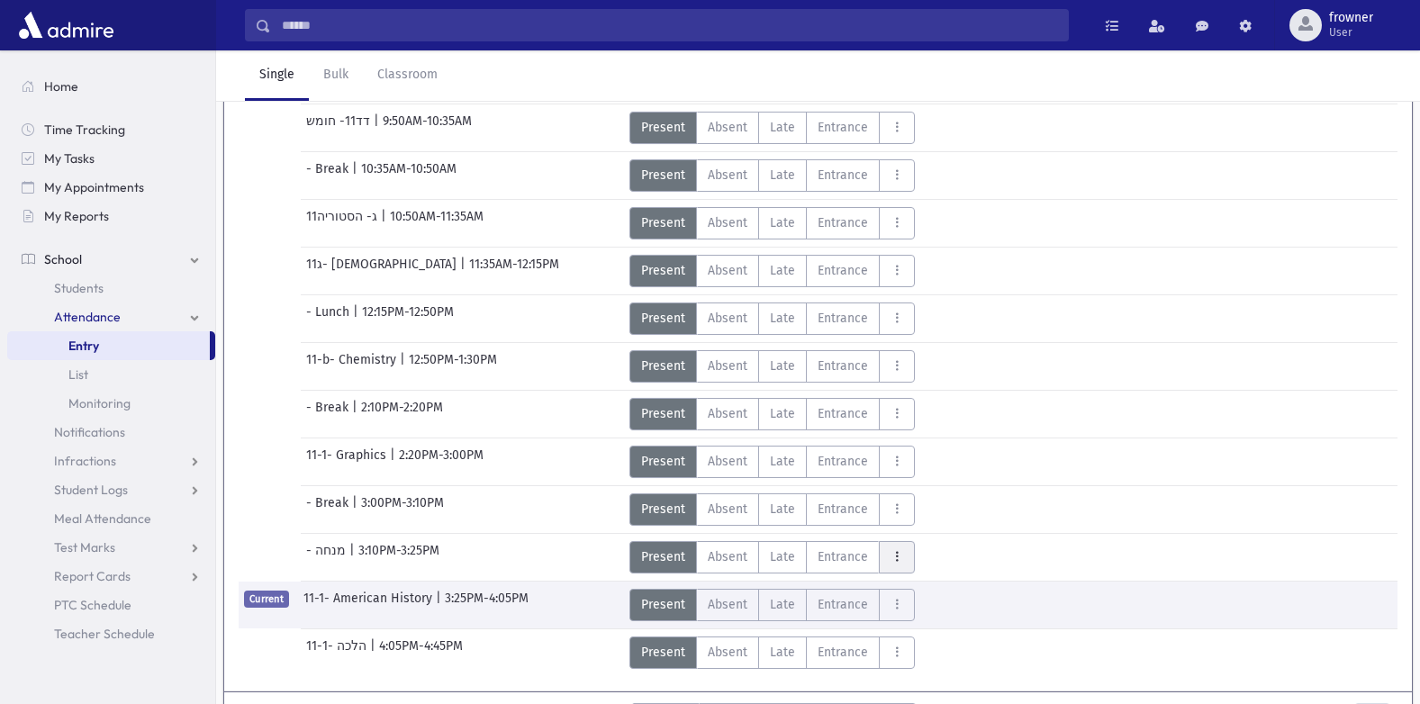
click at [905, 556] on button "AttTypes" at bounding box center [897, 557] width 36 height 32
click at [942, 359] on label "Exit EX" at bounding box center [951, 346] width 144 height 32
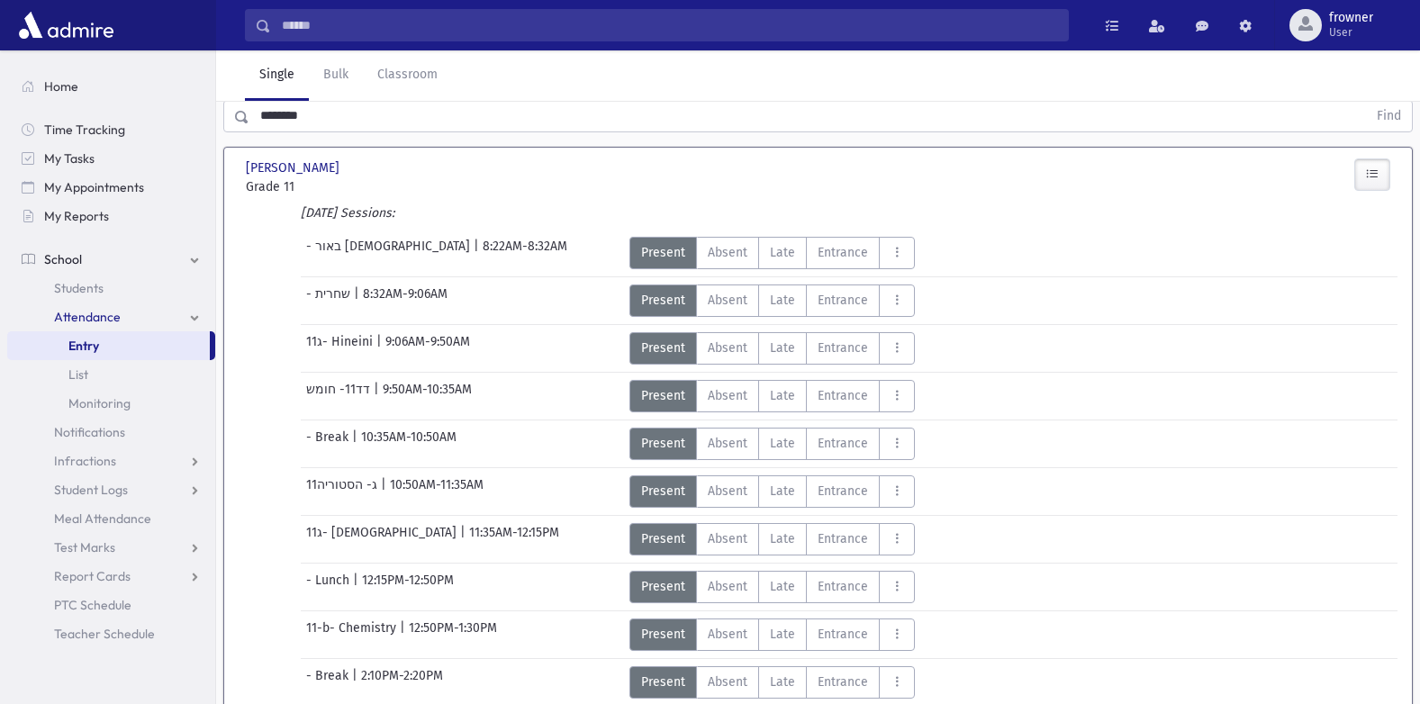
scroll to position [0, 0]
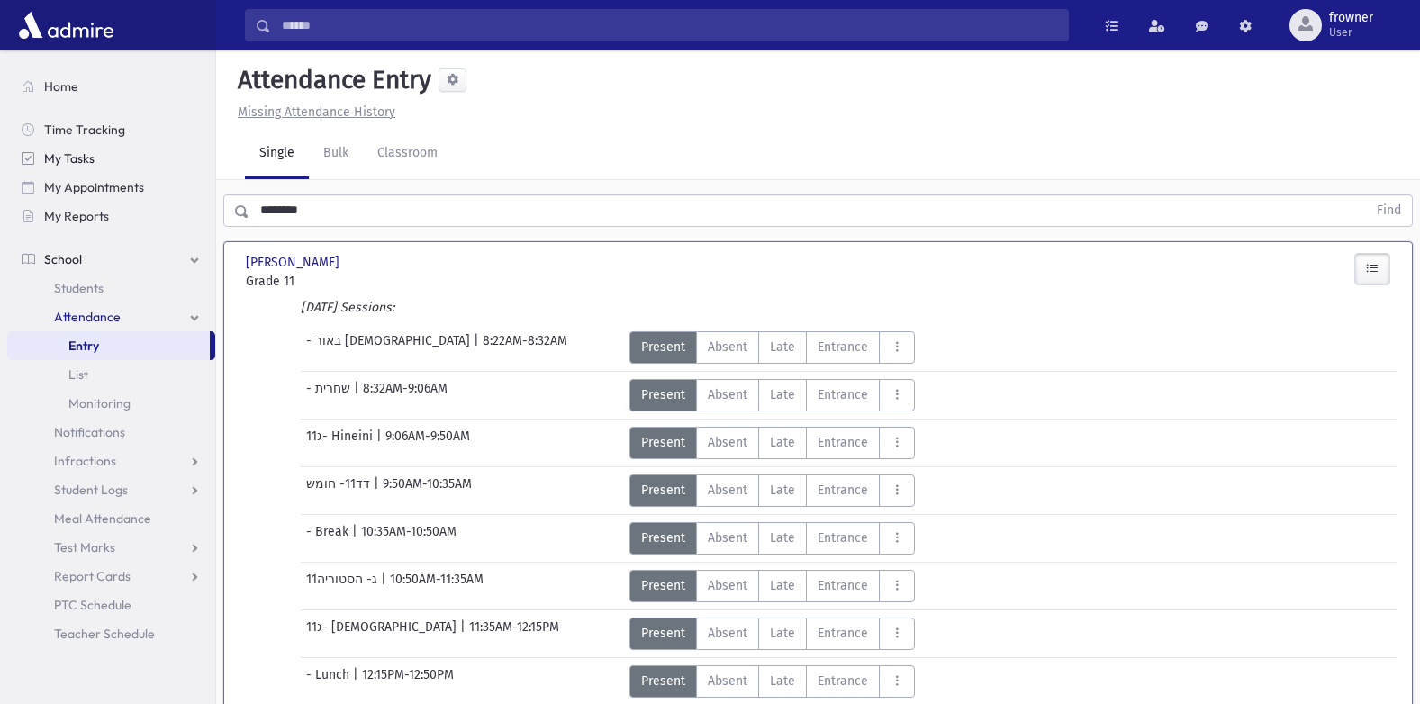
drag, startPoint x: 398, startPoint y: 203, endPoint x: 135, endPoint y: 161, distance: 266.1
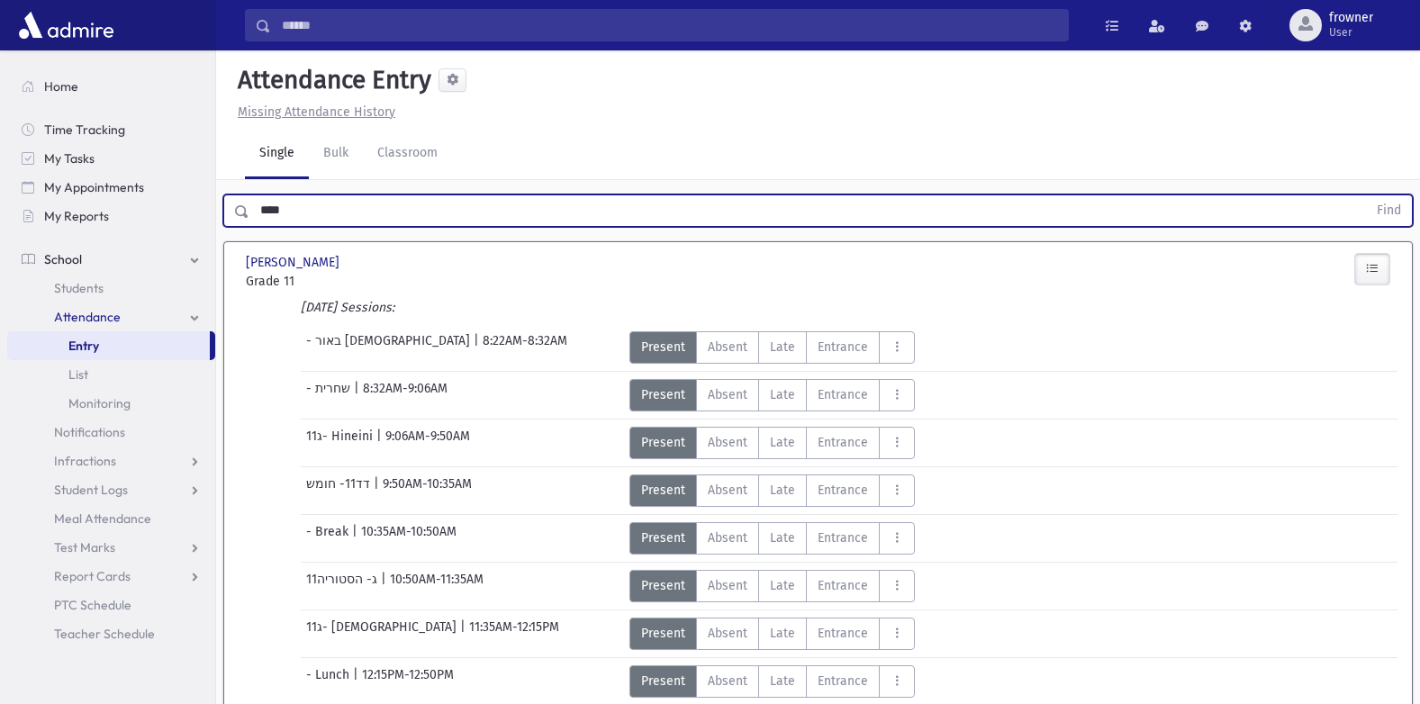
type input "****"
click at [1366, 195] on button "Find" at bounding box center [1389, 210] width 46 height 31
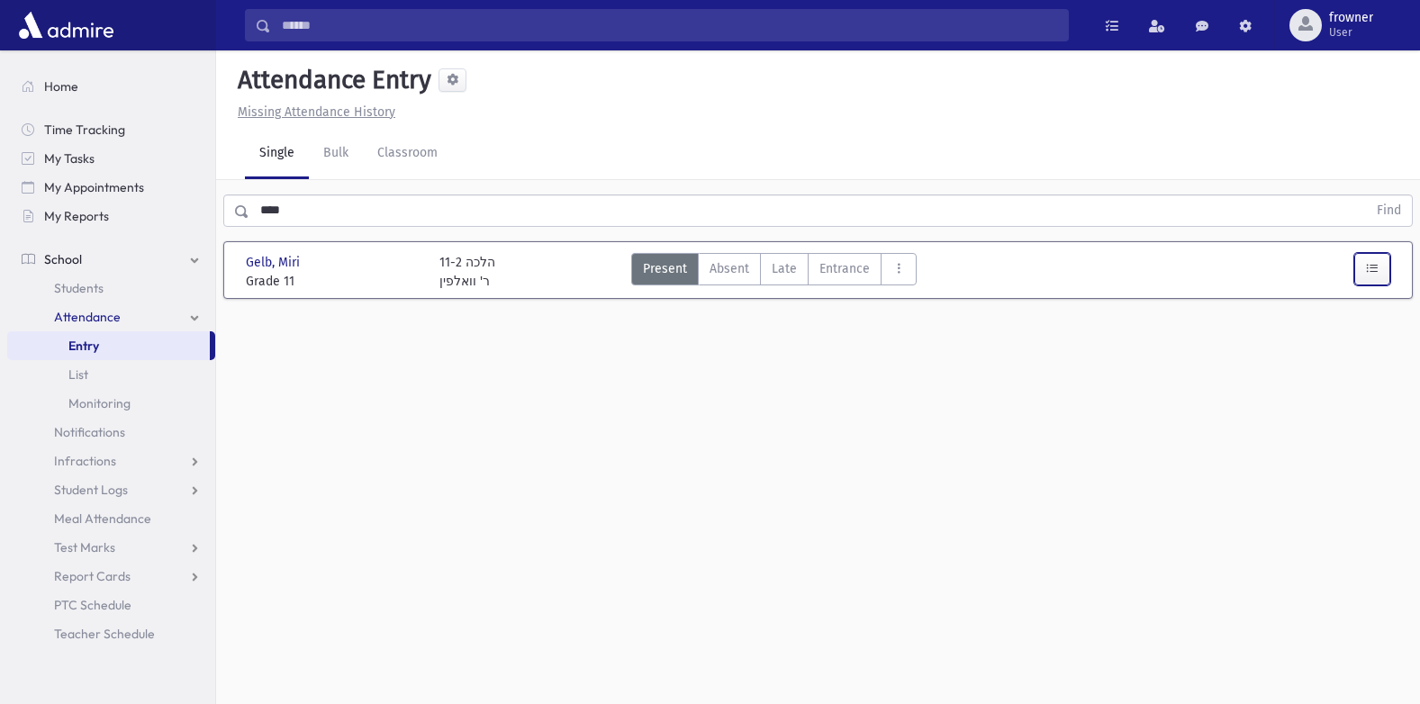
click at [1366, 264] on icon "button" at bounding box center [1372, 268] width 13 height 15
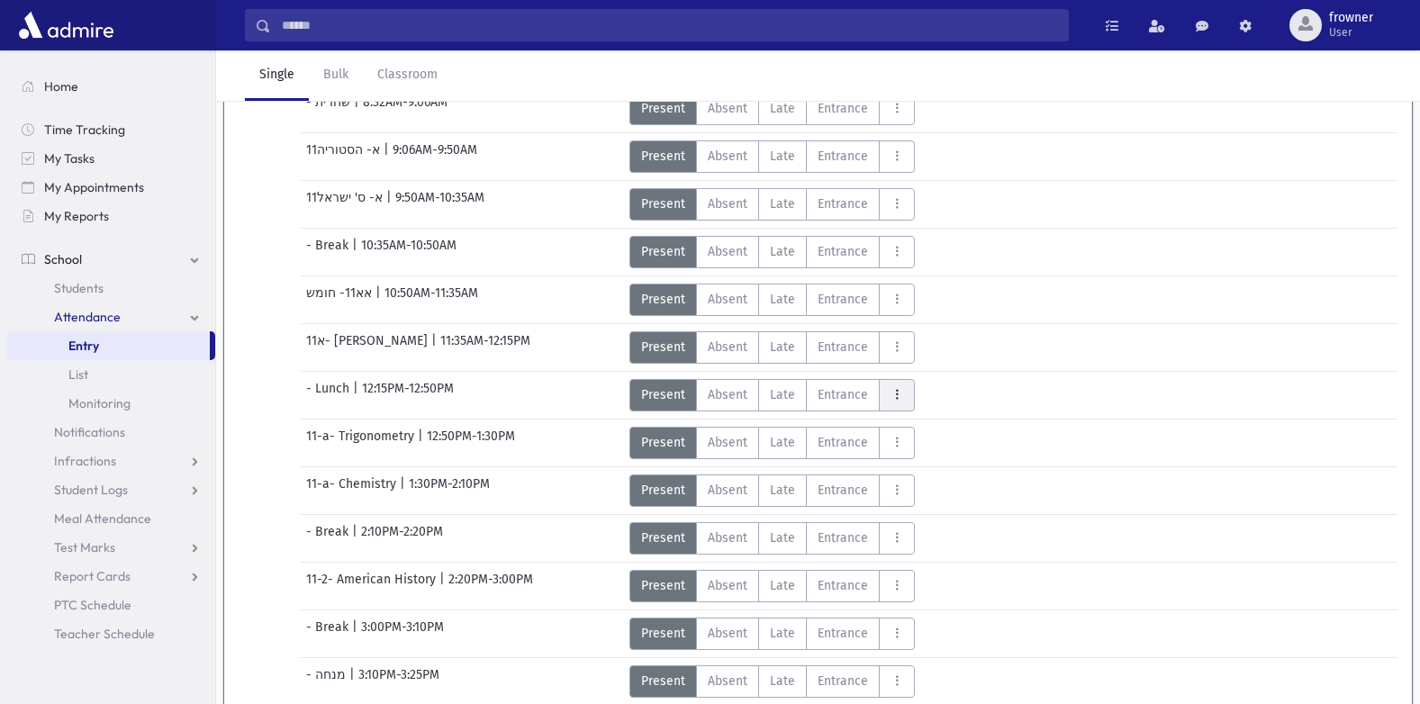
scroll to position [401, 0]
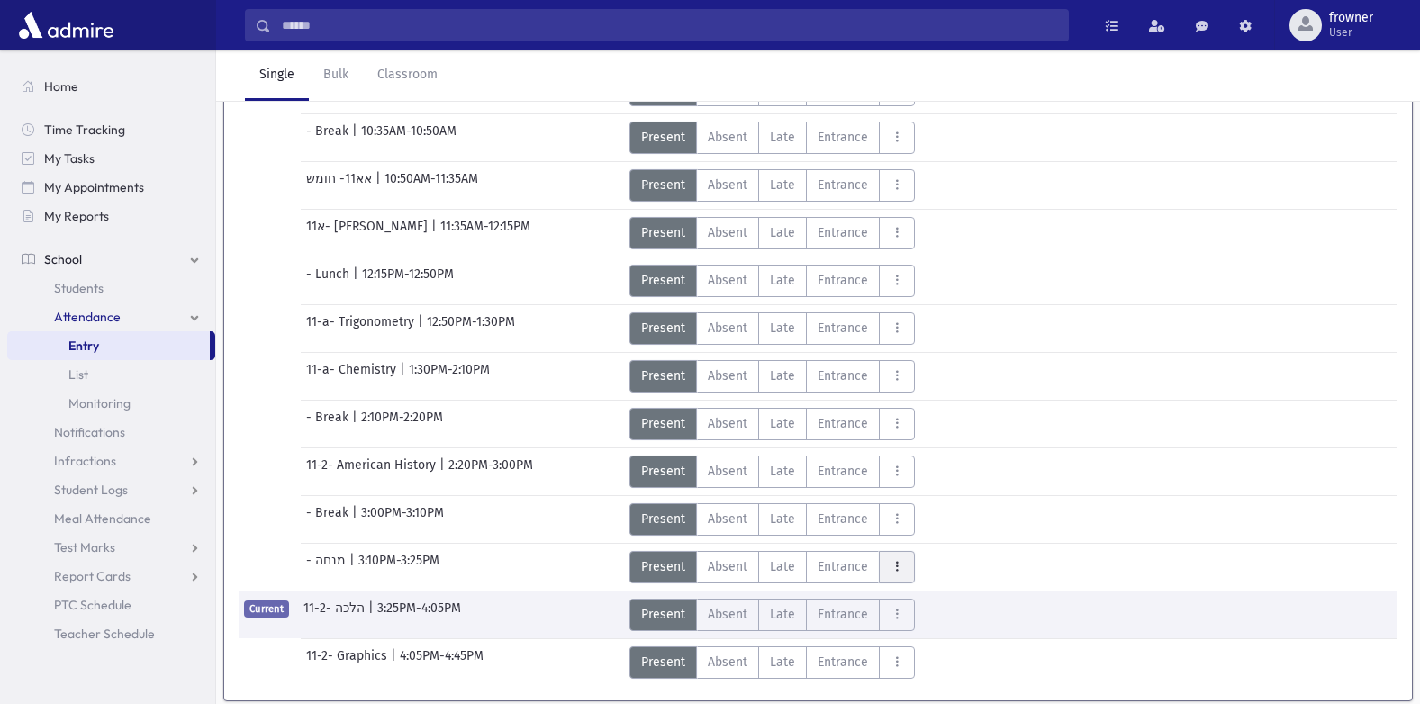
click at [883, 562] on button "AttTypes" at bounding box center [897, 567] width 36 height 32
click at [889, 509] on label "Talking T" at bounding box center [951, 518] width 144 height 32
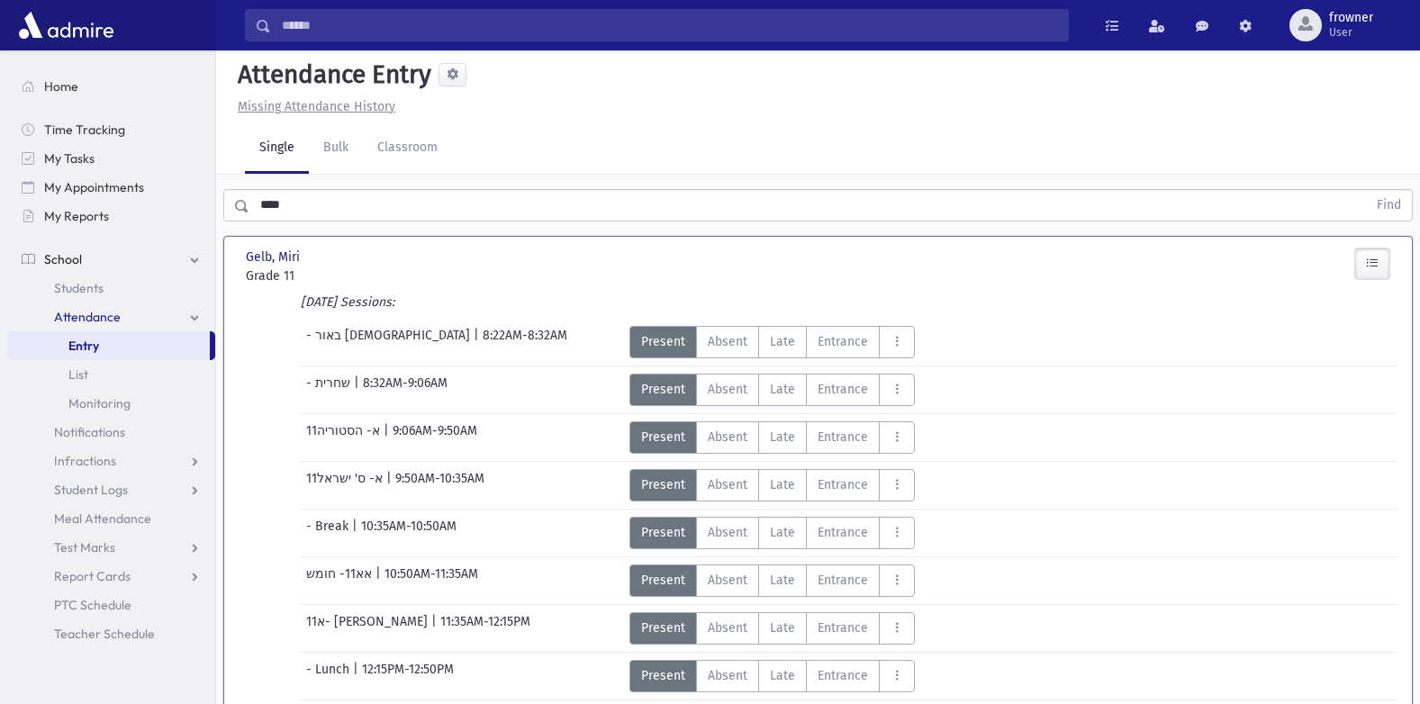
scroll to position [0, 0]
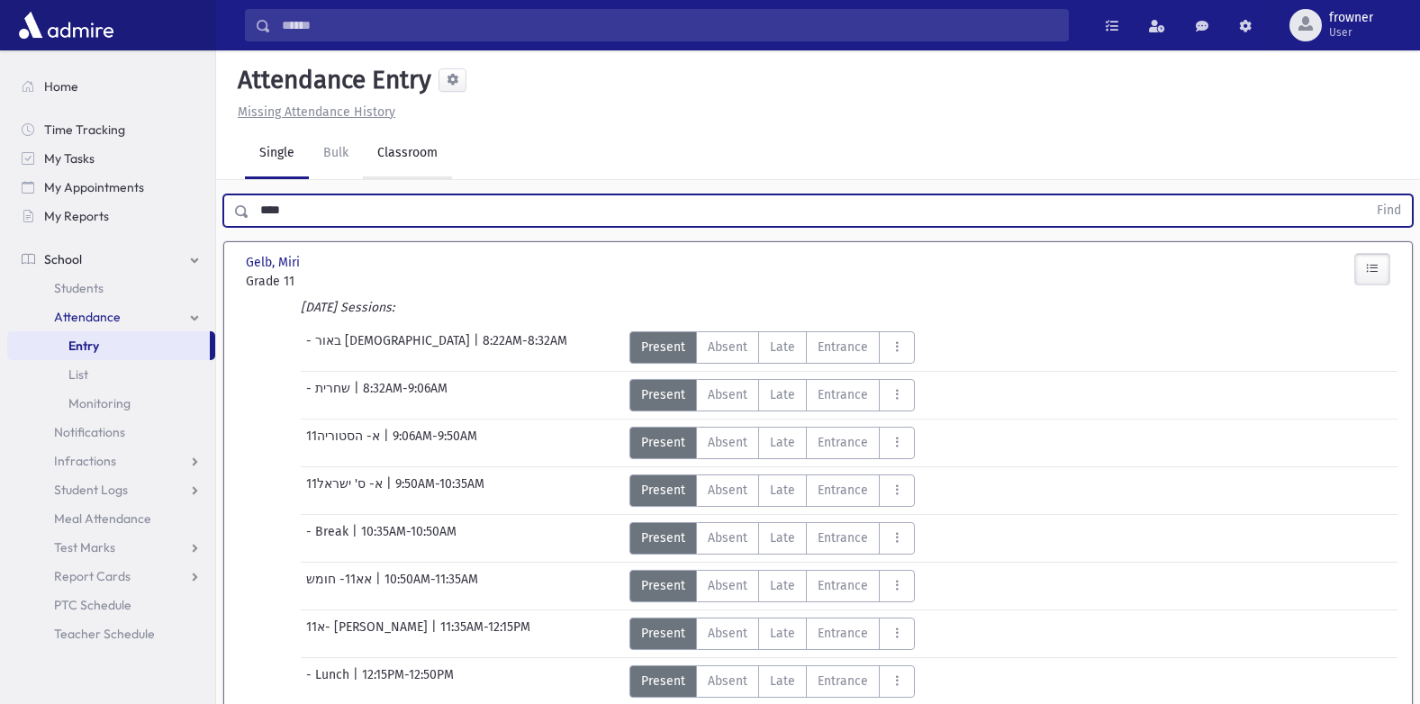
drag, startPoint x: 373, startPoint y: 213, endPoint x: 388, endPoint y: 164, distance: 51.8
click at [152, 170] on div "Search Results Students" at bounding box center [710, 603] width 1420 height 1207
type input "*****"
click at [1366, 195] on button "Find" at bounding box center [1389, 210] width 46 height 31
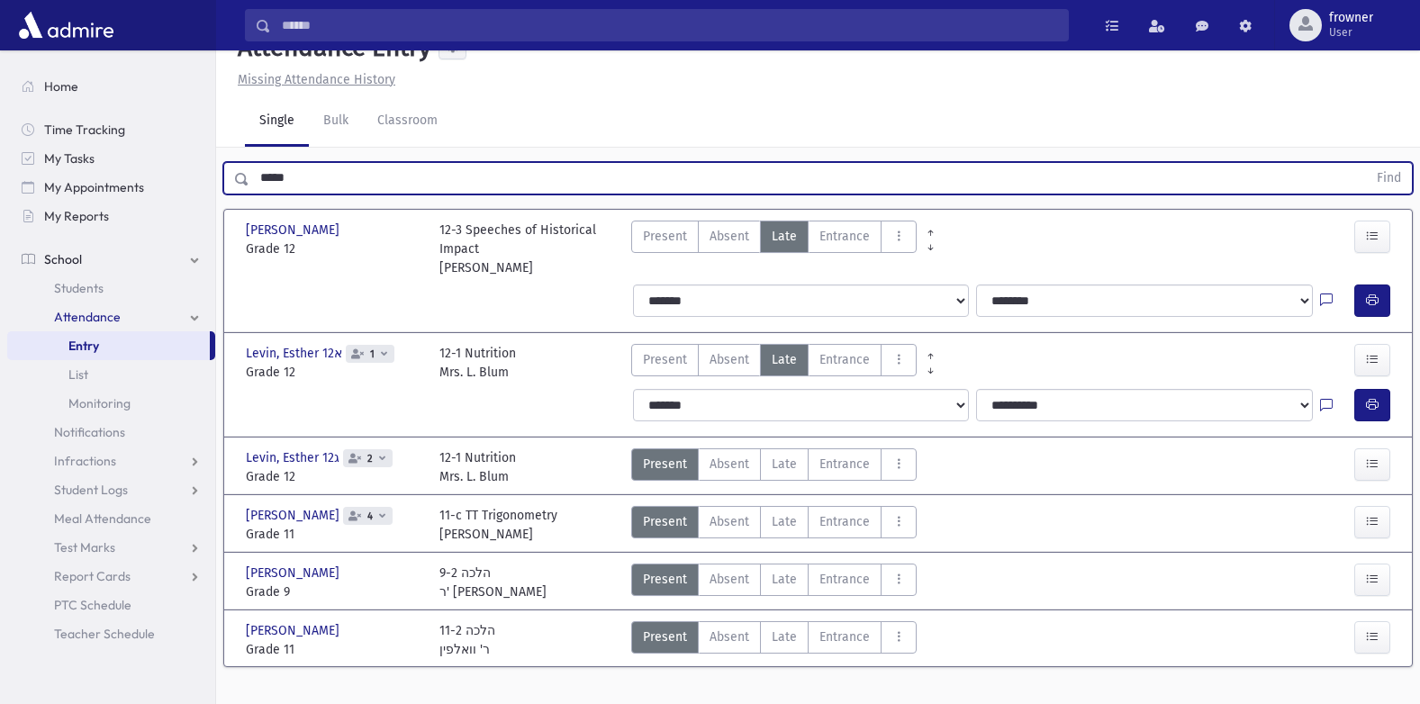
scroll to position [61, 0]
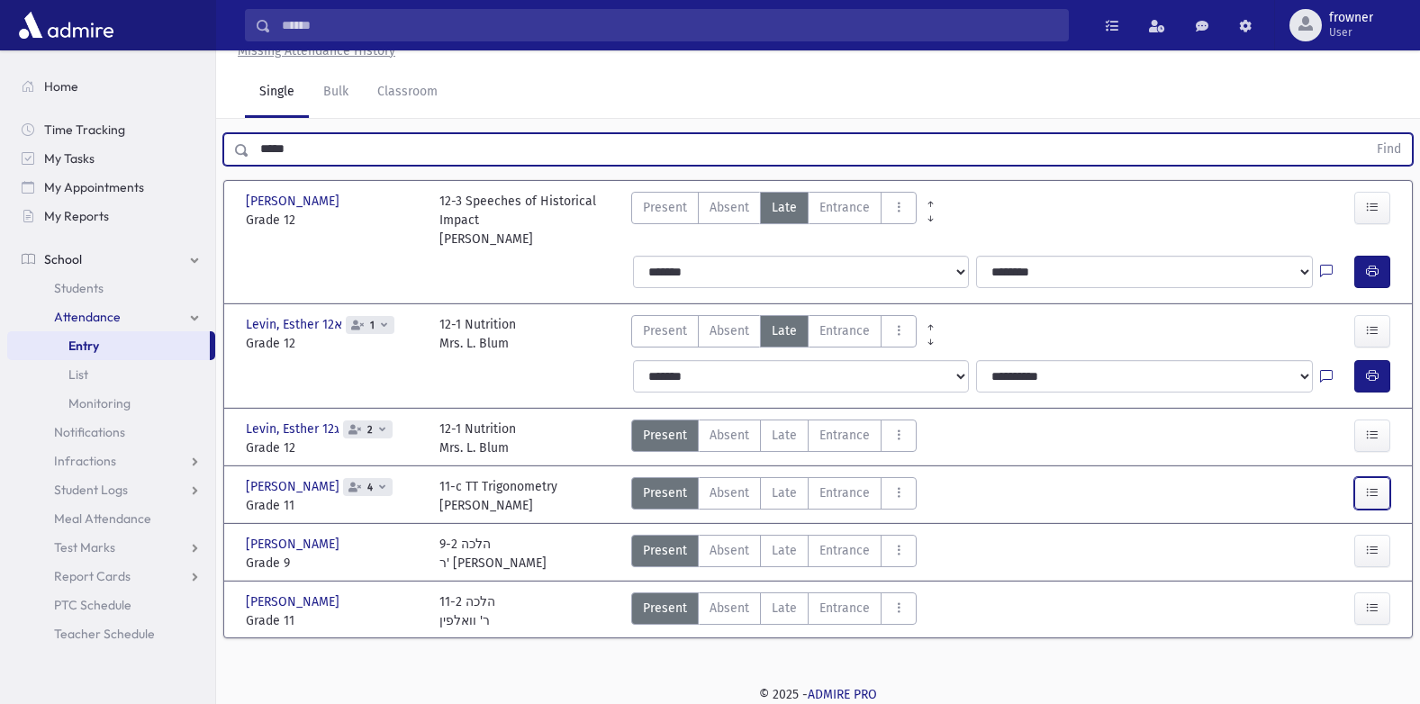
click at [1375, 491] on icon "button" at bounding box center [1372, 493] width 13 height 15
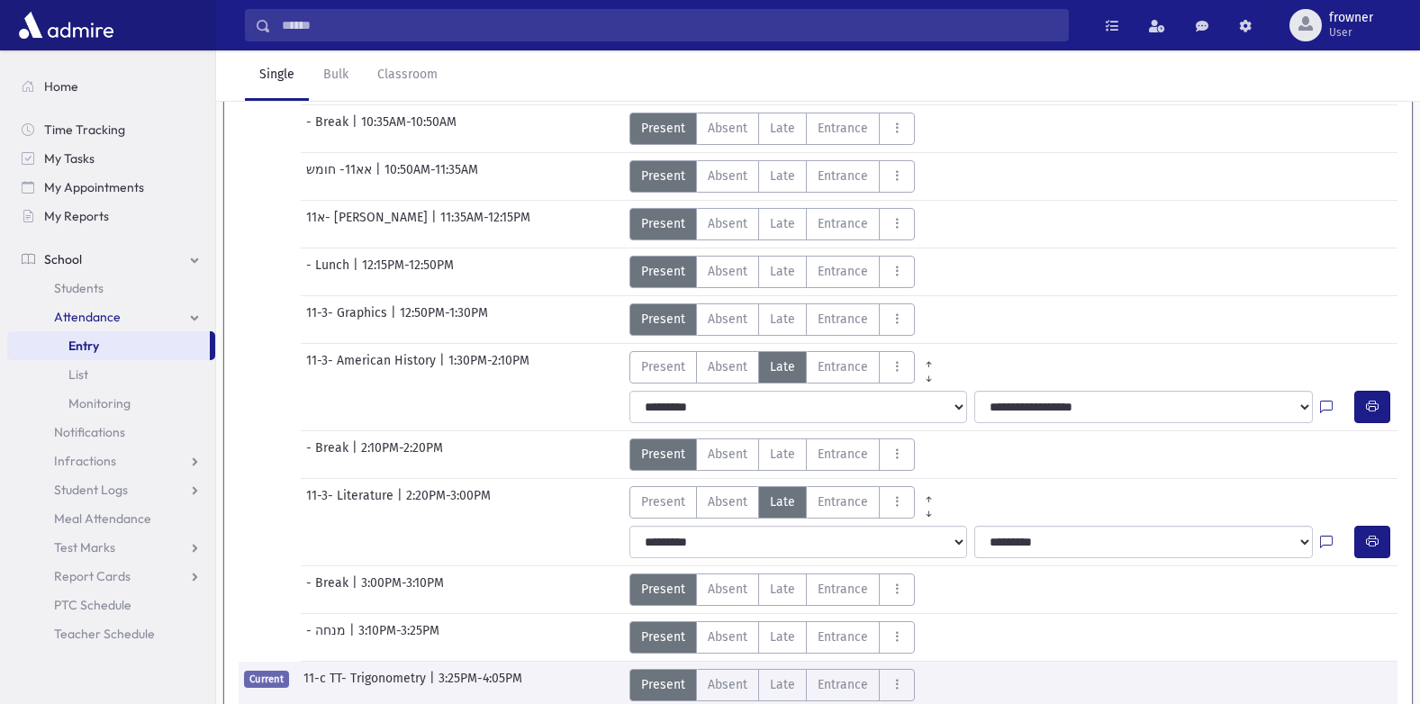
scroll to position [871, 0]
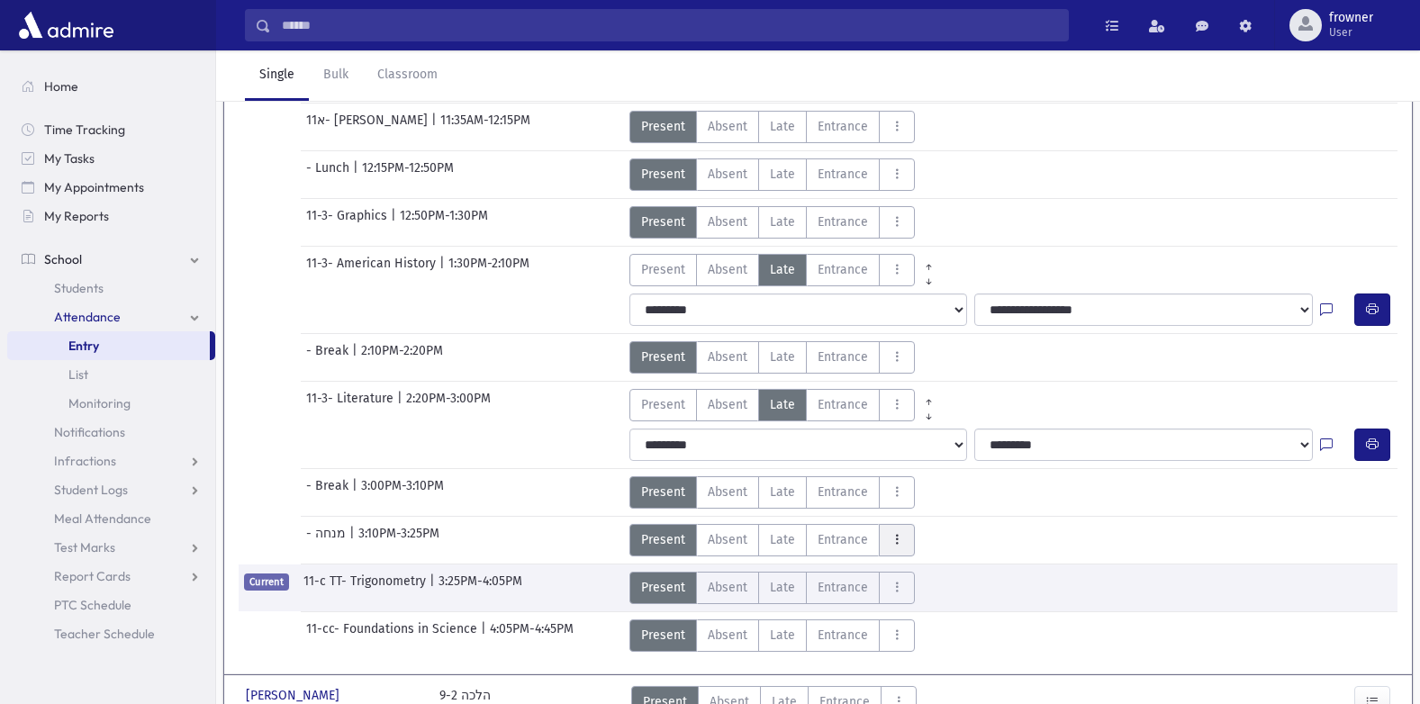
click at [896, 537] on icon "AttTypes" at bounding box center [896, 540] width 13 height 15
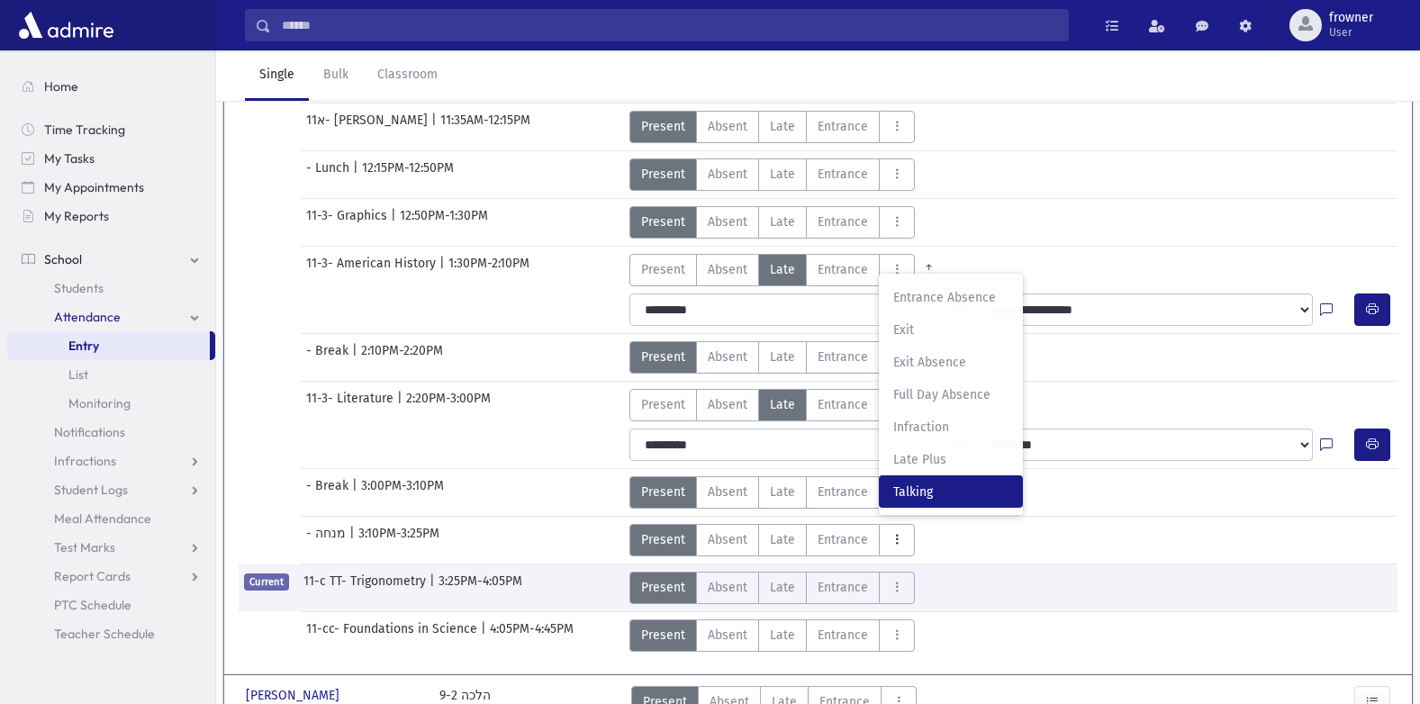
click at [944, 506] on label "Talking T" at bounding box center [951, 491] width 144 height 32
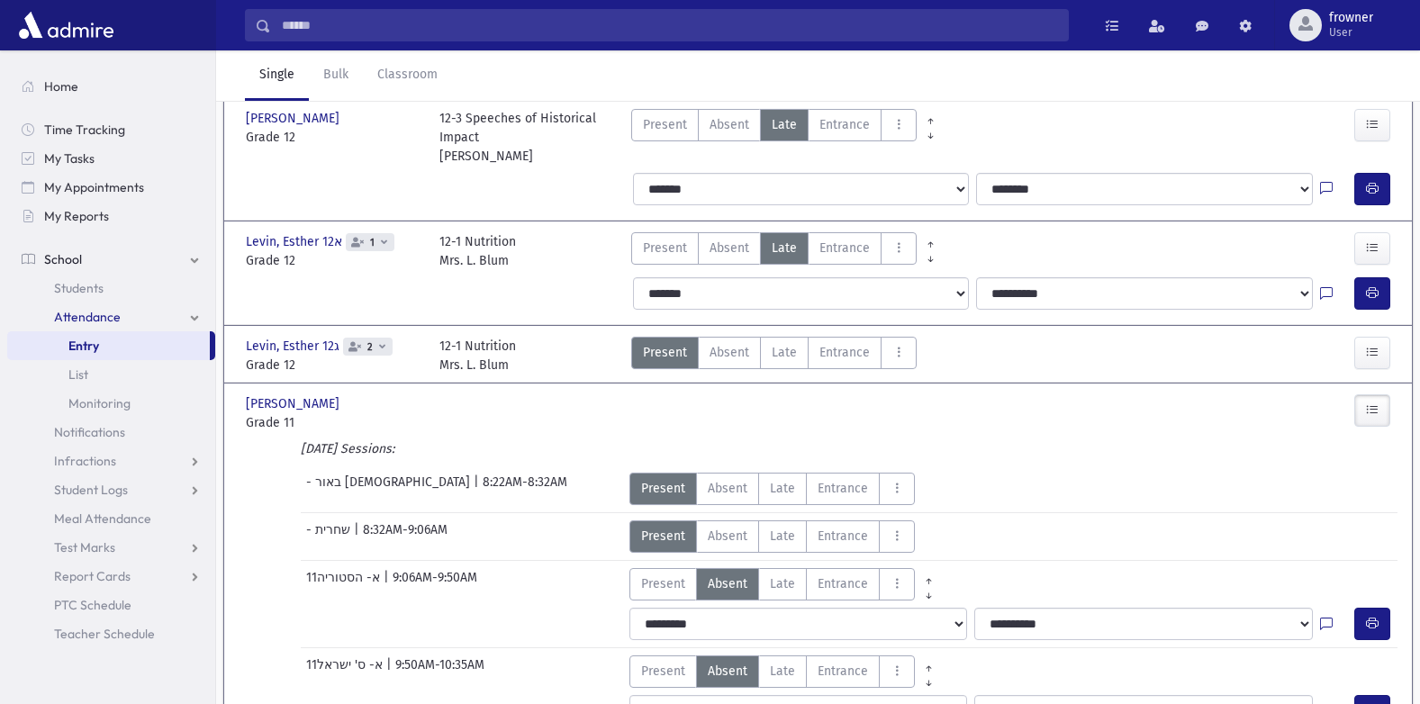
scroll to position [0, 0]
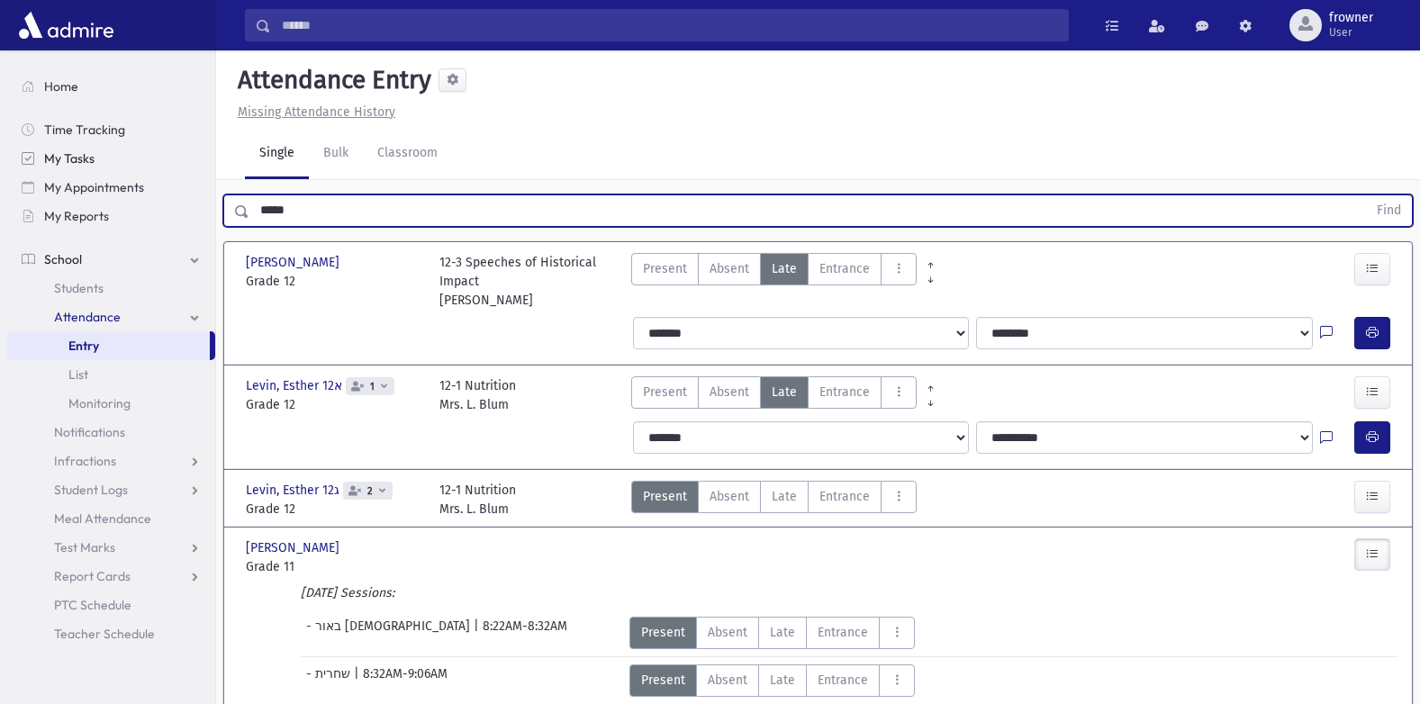
drag, startPoint x: 411, startPoint y: 213, endPoint x: 58, endPoint y: 145, distance: 360.3
type input "*******"
click at [1366, 195] on button "Find" at bounding box center [1389, 210] width 46 height 31
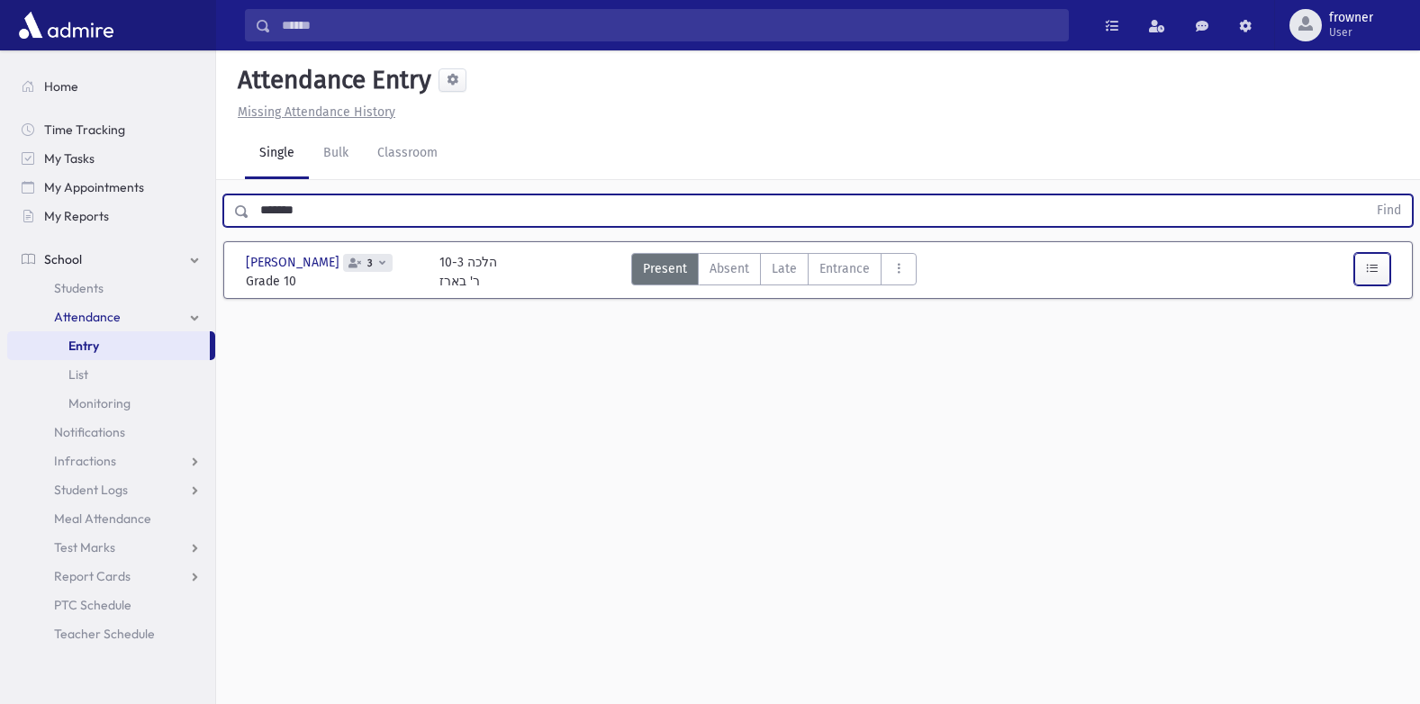
click at [1364, 262] on button "button" at bounding box center [1372, 269] width 36 height 32
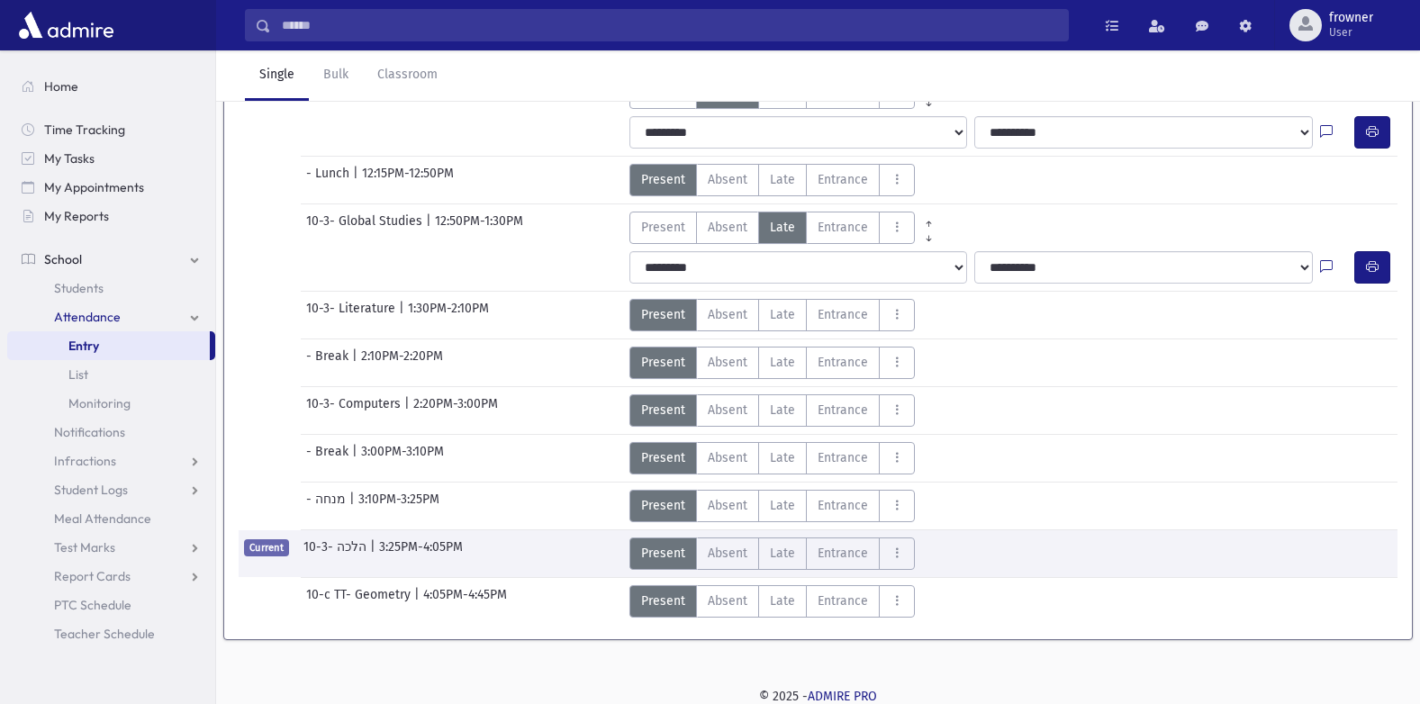
scroll to position [535, 0]
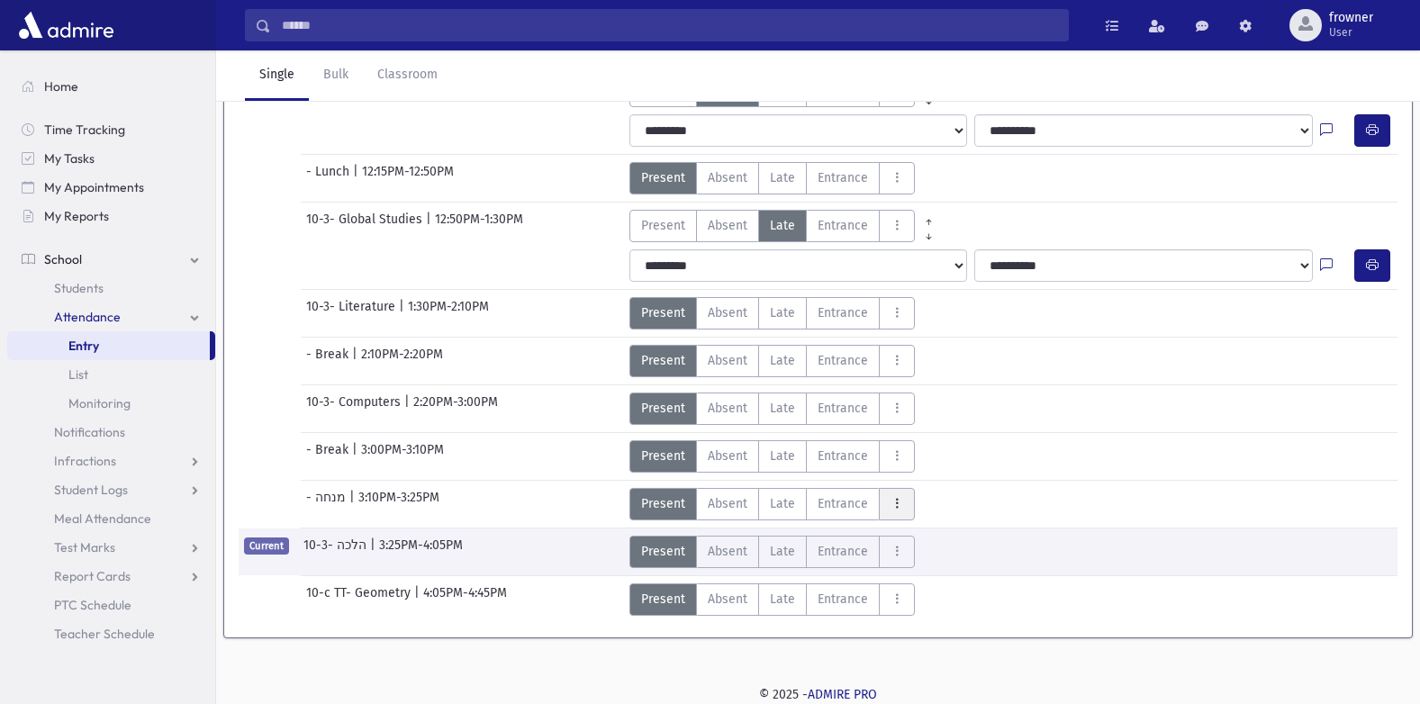
click at [886, 508] on button "AttTypes" at bounding box center [897, 504] width 36 height 32
click at [930, 468] on label "Talking T" at bounding box center [951, 455] width 144 height 32
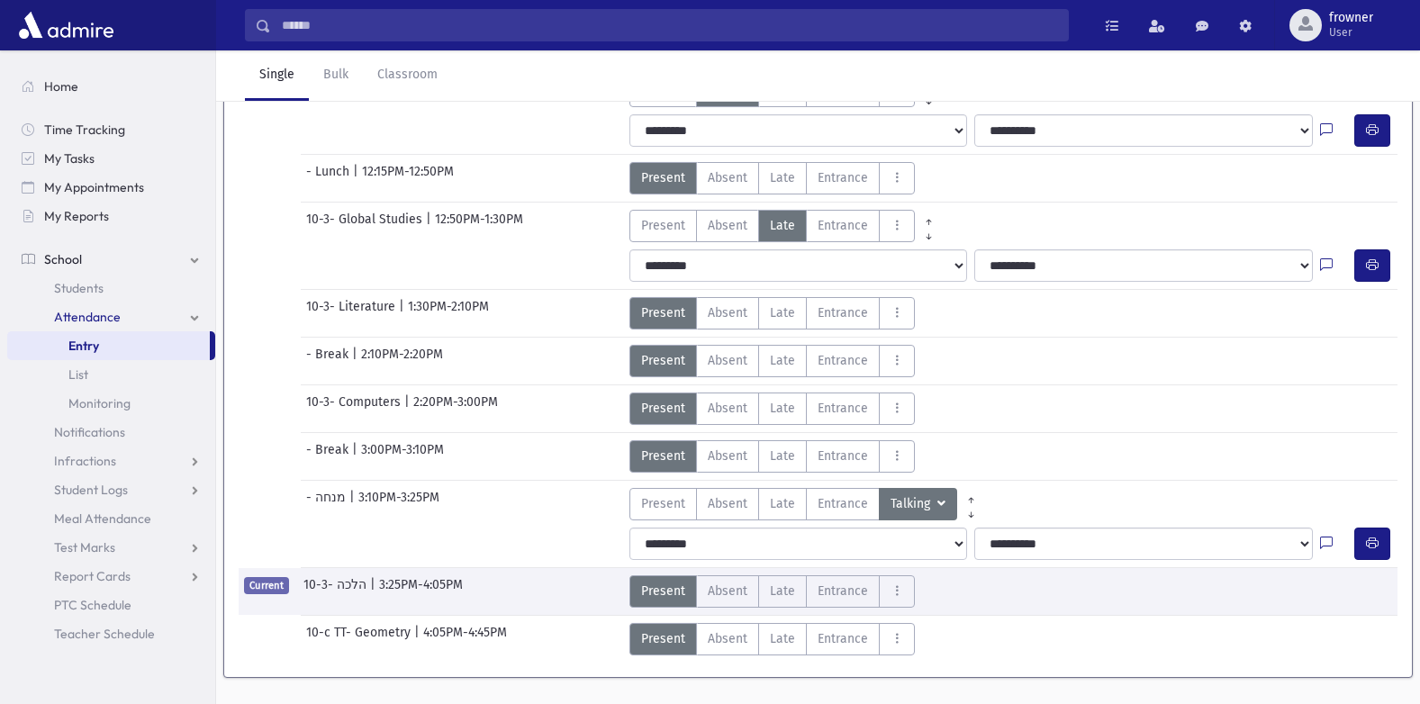
scroll to position [175, 0]
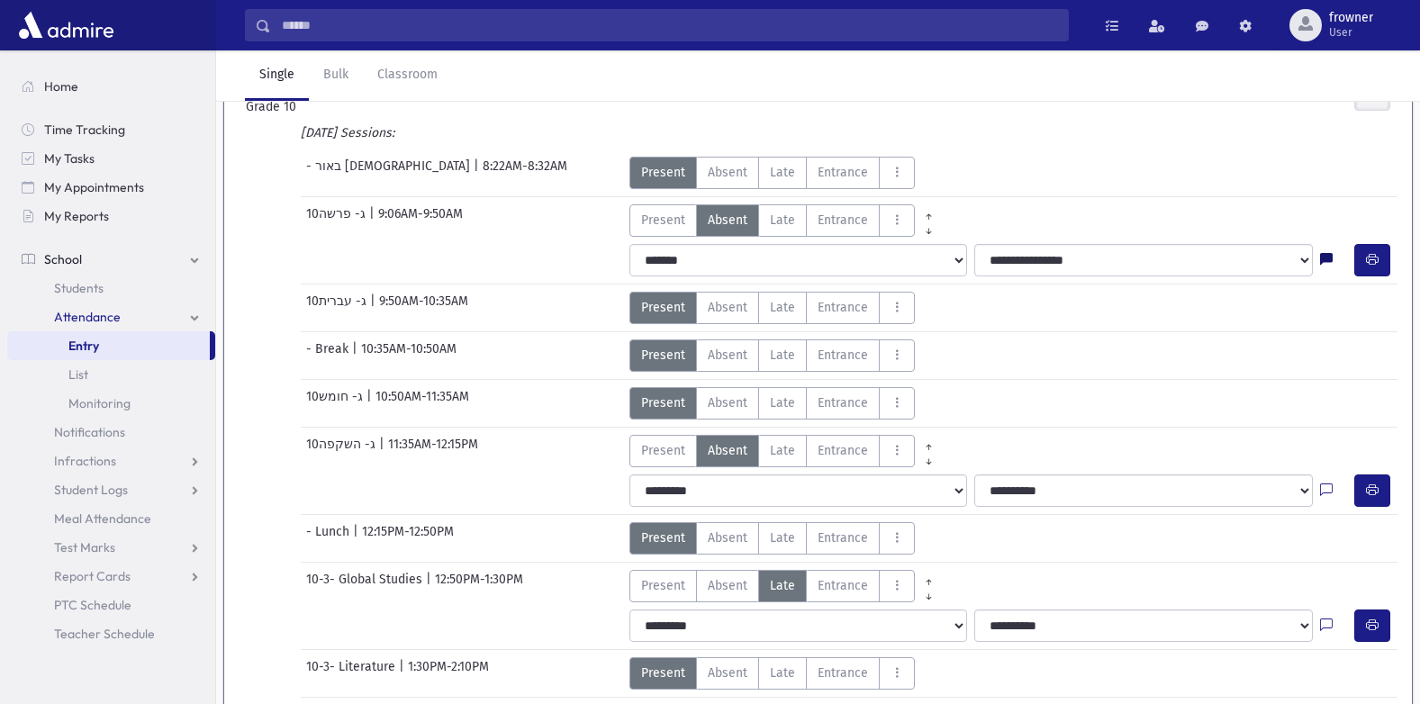
click at [1330, 257] on icon at bounding box center [1326, 260] width 13 height 15
click at [1091, 347] on div "- Break | 10:35AM-10:50AM Present P Absent A Late L Entrance EN EA Exit EX F T" at bounding box center [818, 352] width 1177 height 40
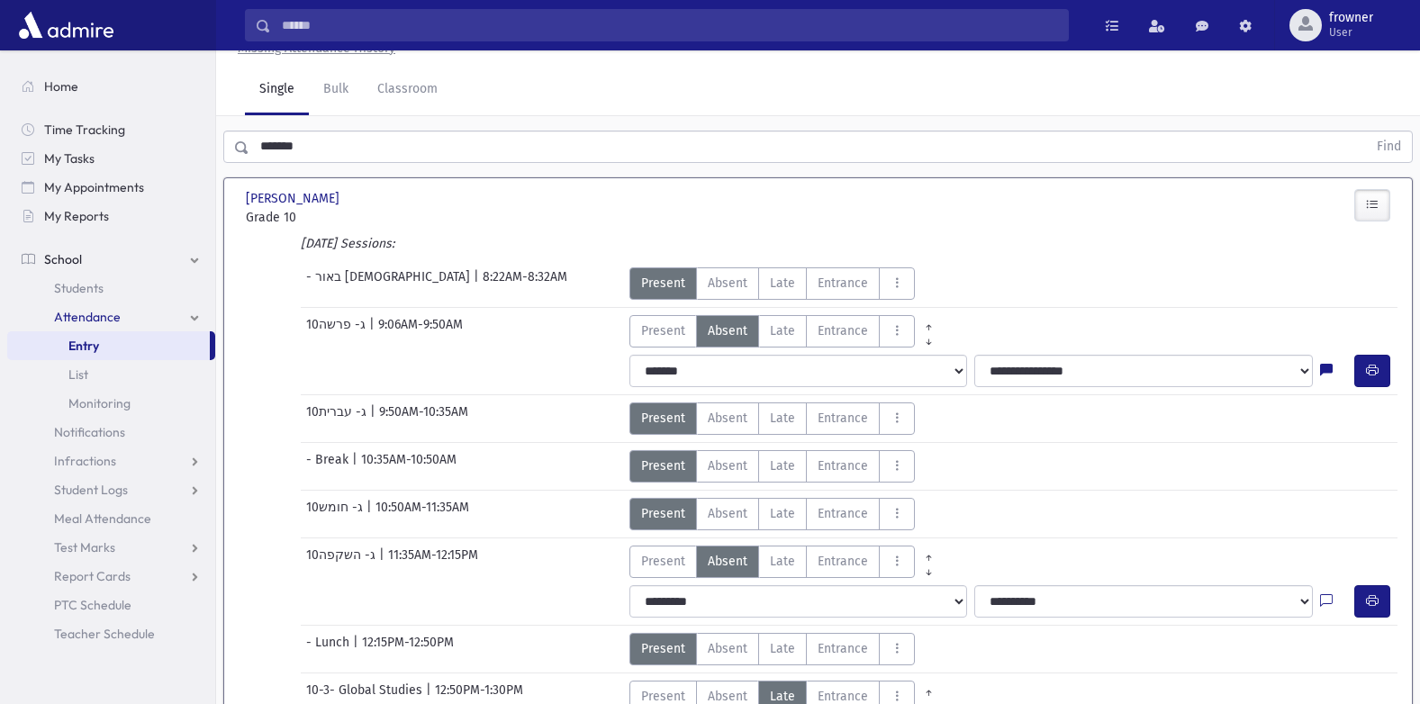
scroll to position [0, 0]
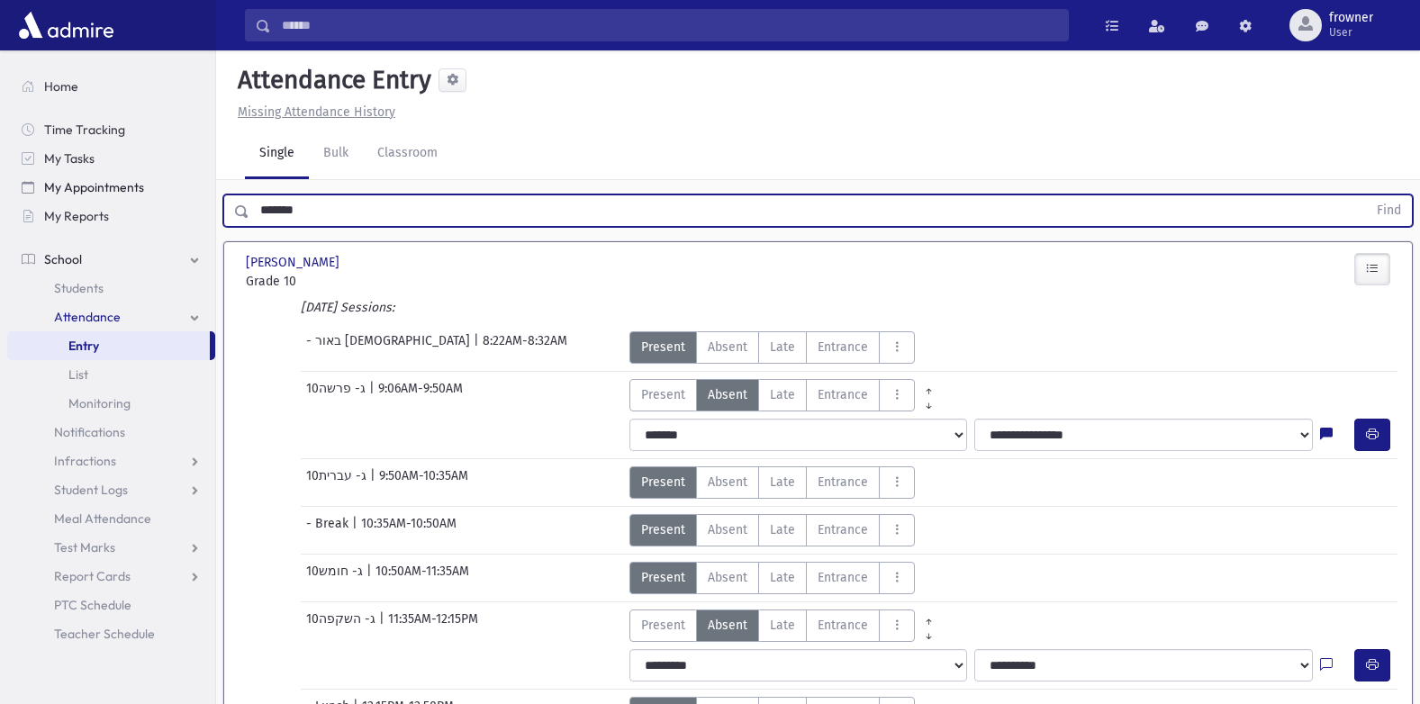
drag, startPoint x: 473, startPoint y: 212, endPoint x: 519, endPoint y: 183, distance: 54.2
click at [133, 178] on div "Search Results Students" at bounding box center [710, 639] width 1420 height 1278
type input "*"
type input "****"
click at [1366, 195] on button "Find" at bounding box center [1389, 210] width 46 height 31
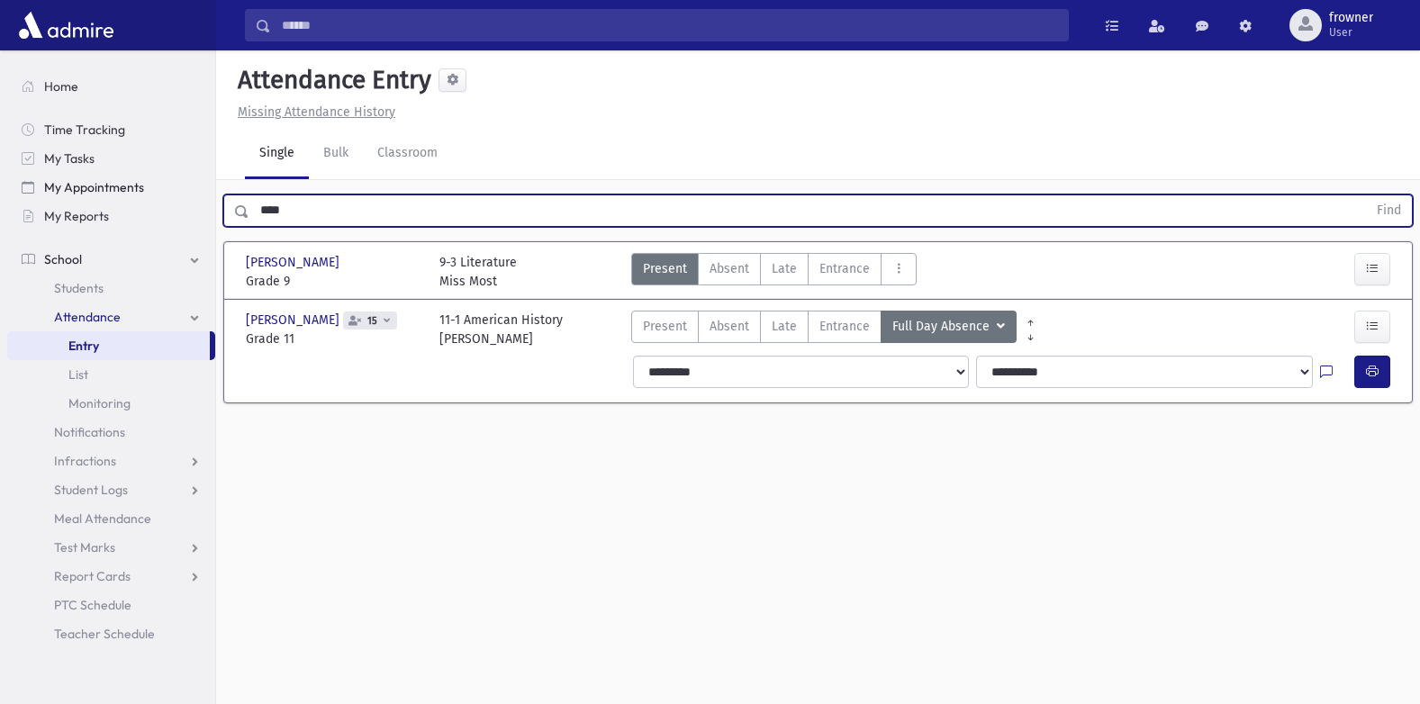
drag, startPoint x: 397, startPoint y: 199, endPoint x: 205, endPoint y: 188, distance: 192.0
click at [205, 188] on div "Search Results Students" at bounding box center [710, 372] width 1420 height 744
